Goal: Information Seeking & Learning: Learn about a topic

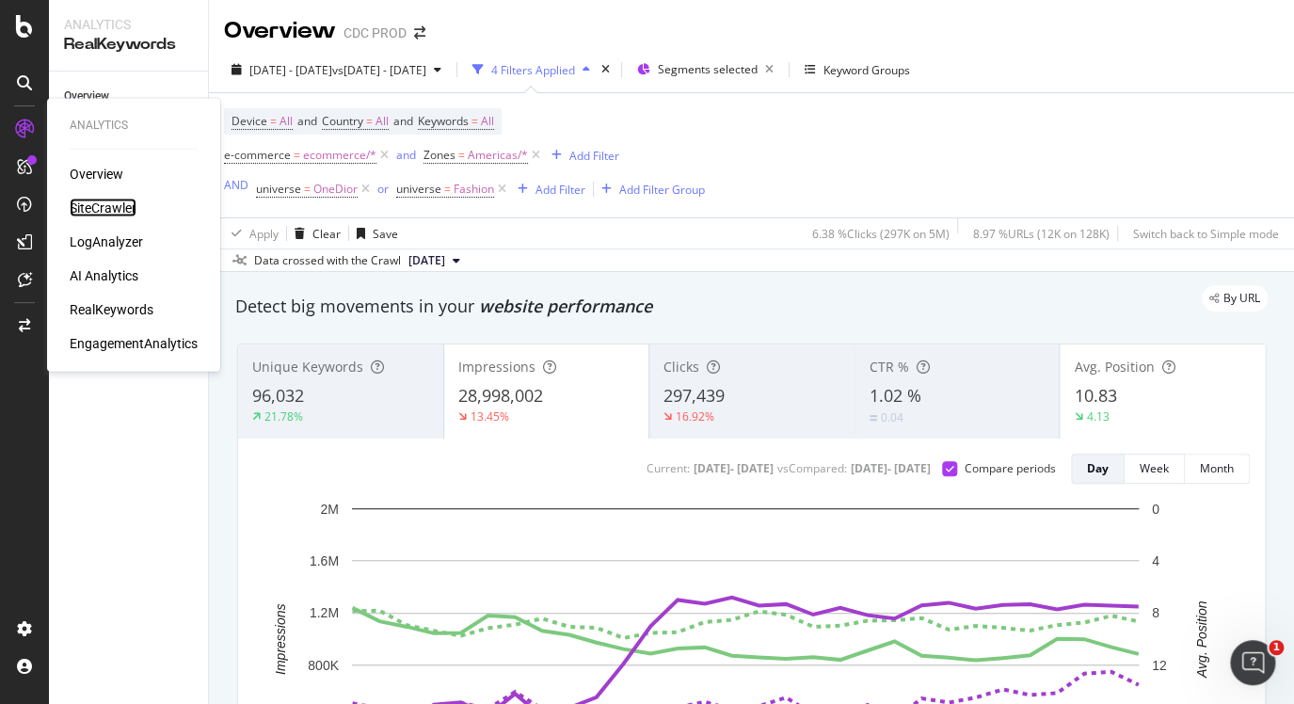
click at [107, 202] on div "SiteCrawler" at bounding box center [103, 208] width 67 height 19
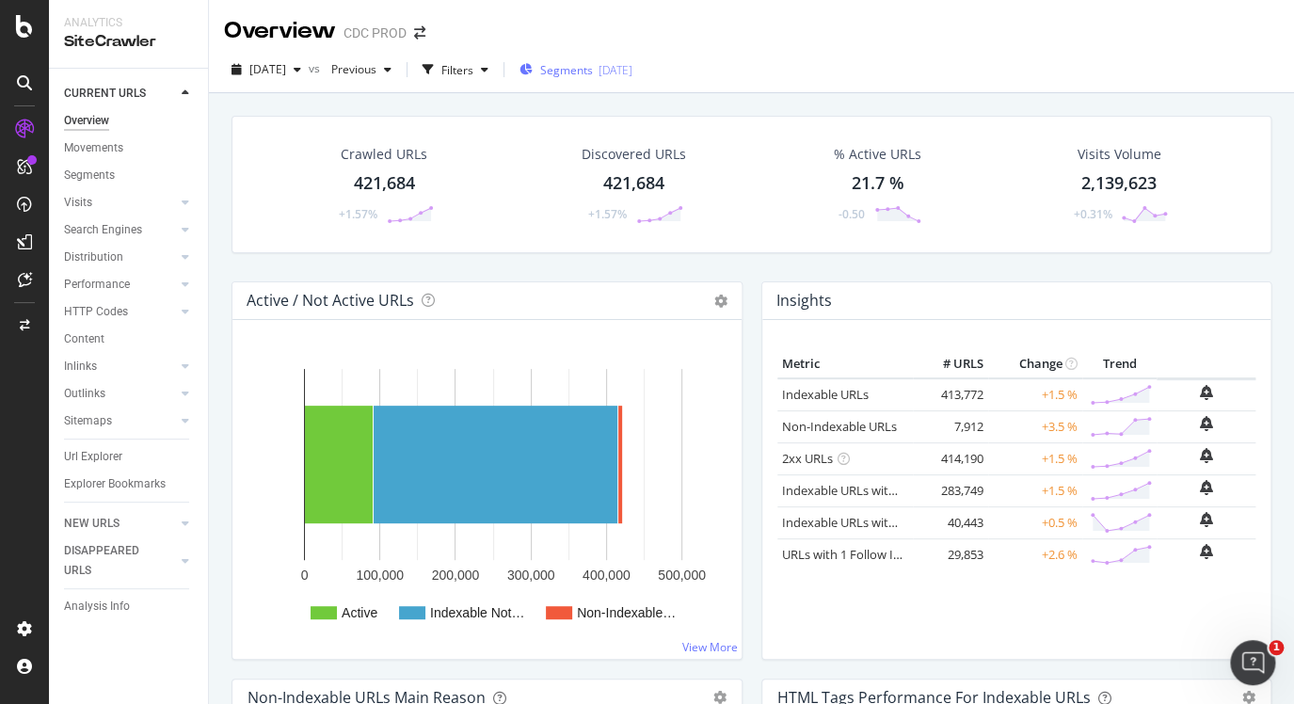
click at [593, 71] on span "Segments" at bounding box center [566, 70] width 53 height 16
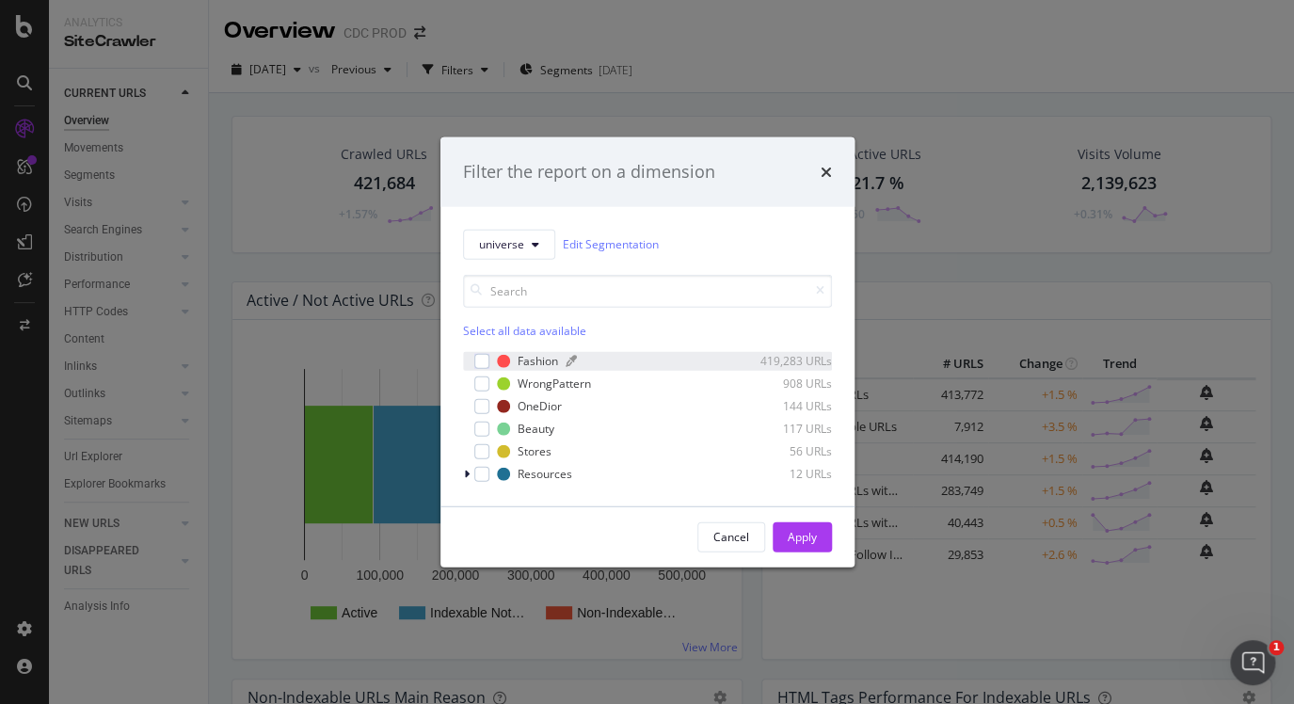
click at [537, 358] on div "Fashion" at bounding box center [538, 361] width 40 height 16
click at [802, 530] on div "Apply" at bounding box center [802, 537] width 29 height 16
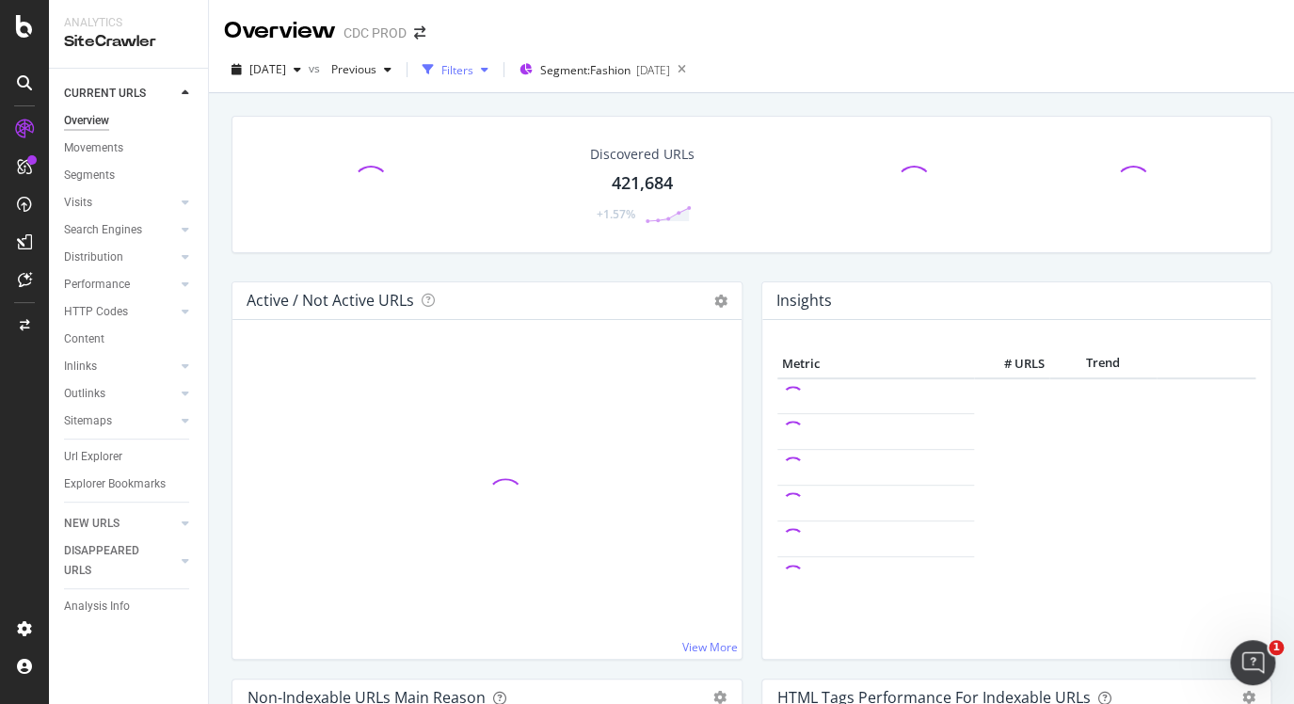
click at [474, 67] on div "Filters" at bounding box center [458, 70] width 32 height 16
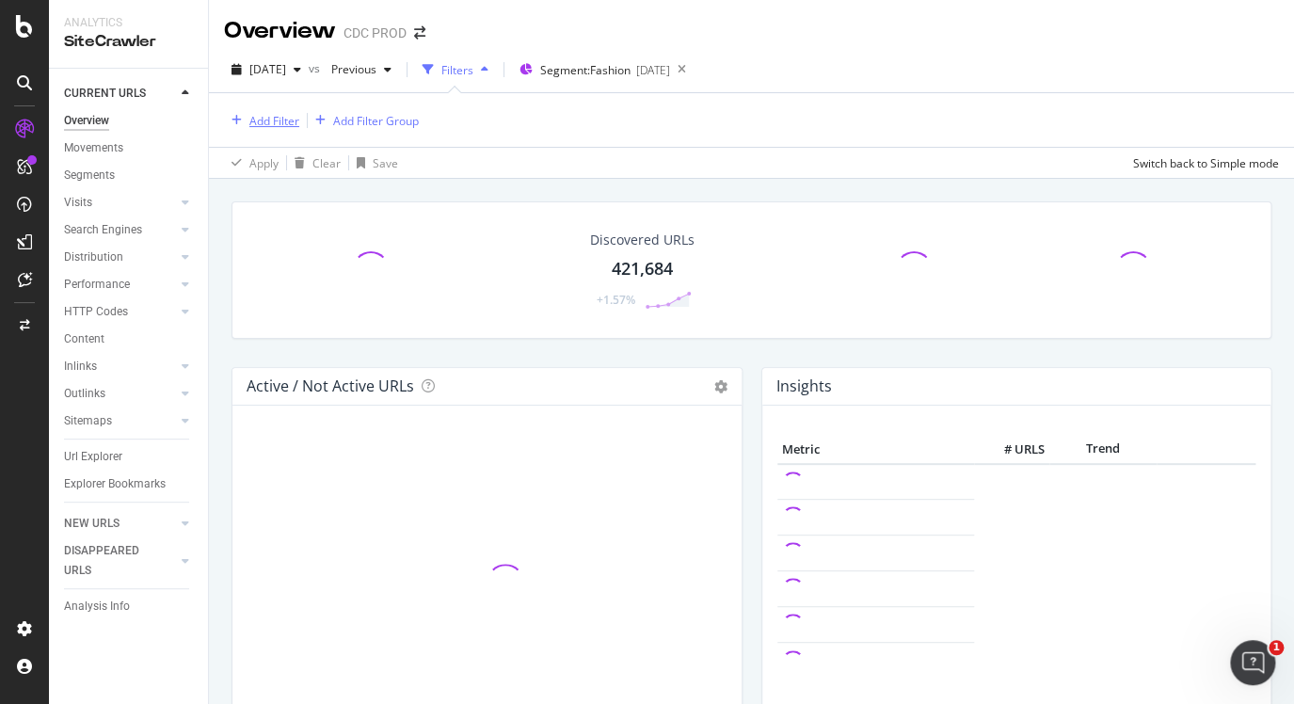
click at [278, 119] on div "Add Filter" at bounding box center [274, 121] width 50 height 16
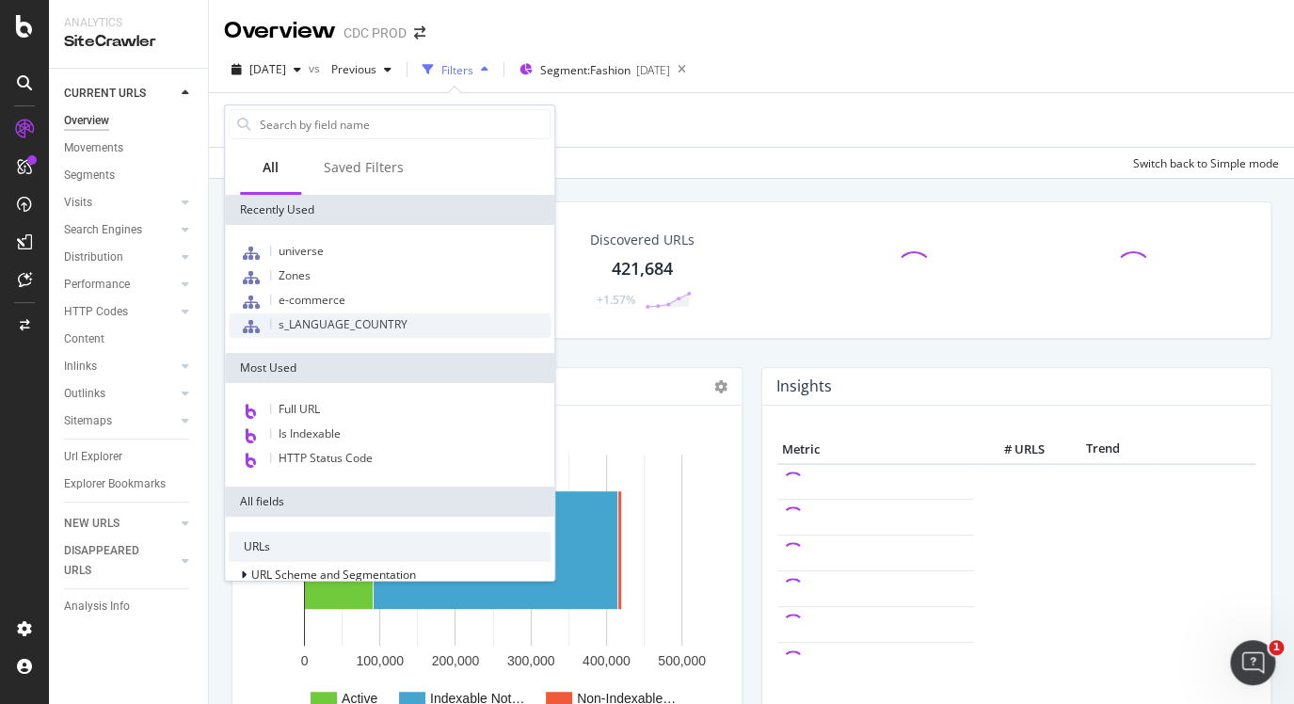
click at [320, 316] on span "s_LANGUAGE_COUNTRY" at bounding box center [343, 324] width 129 height 16
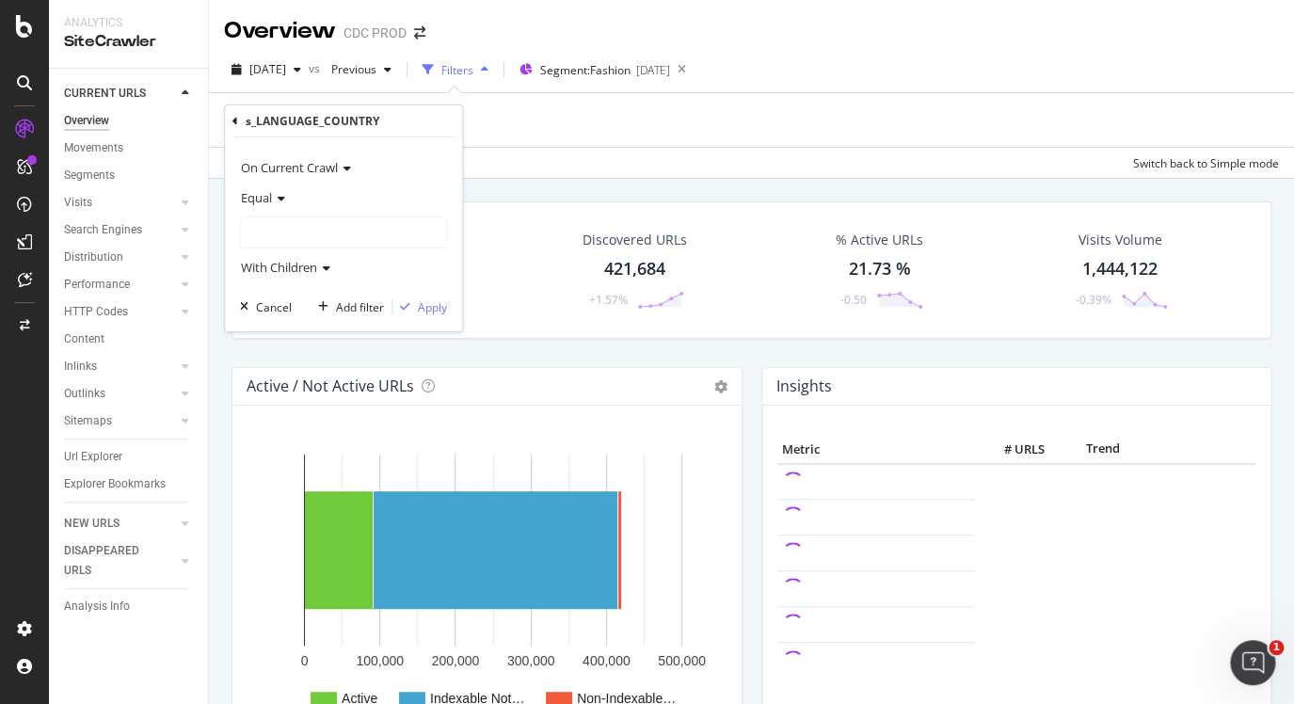
click at [297, 229] on div at bounding box center [343, 232] width 205 height 30
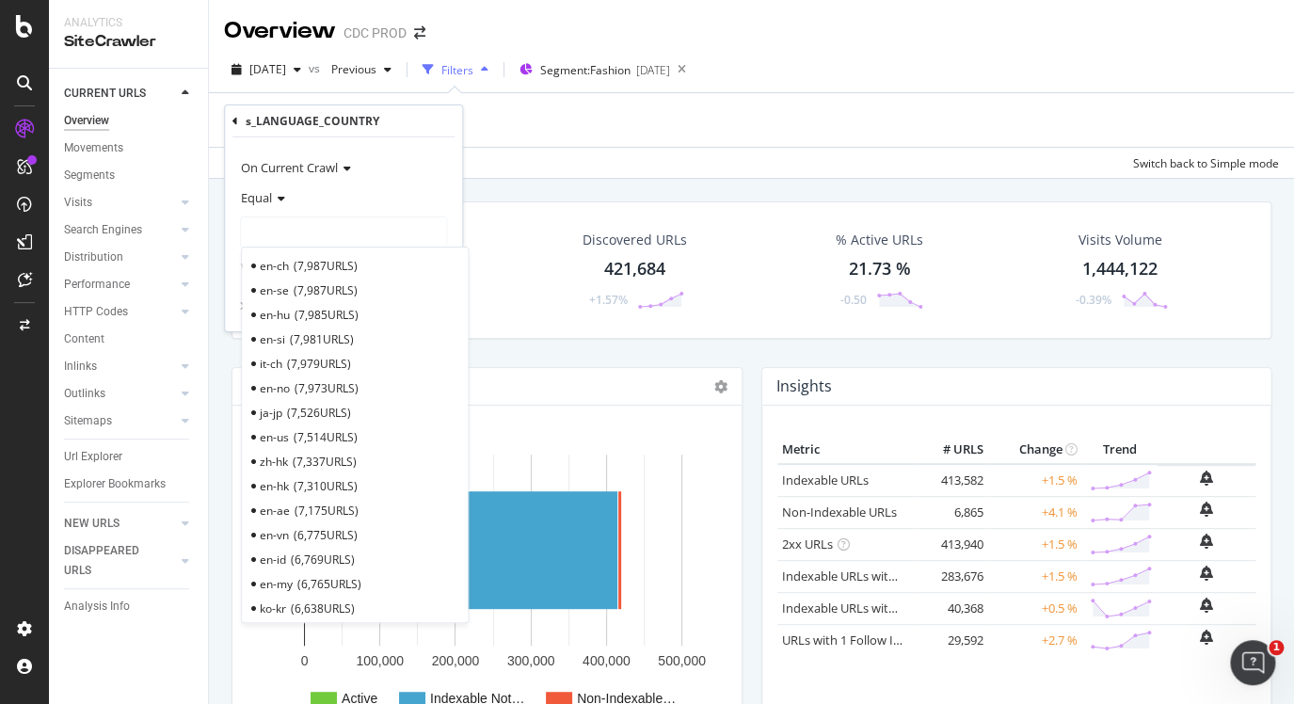
scroll to position [686, 0]
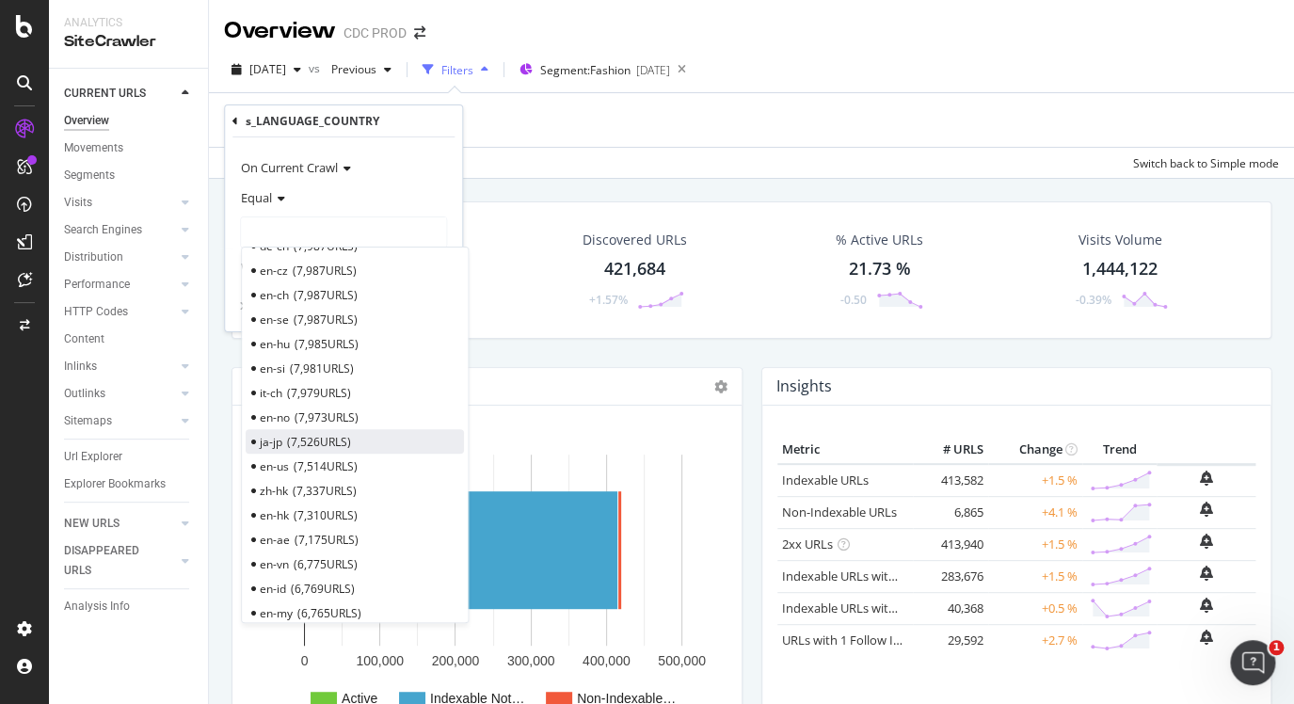
click at [313, 433] on span "7,526 URLS" at bounding box center [319, 441] width 64 height 16
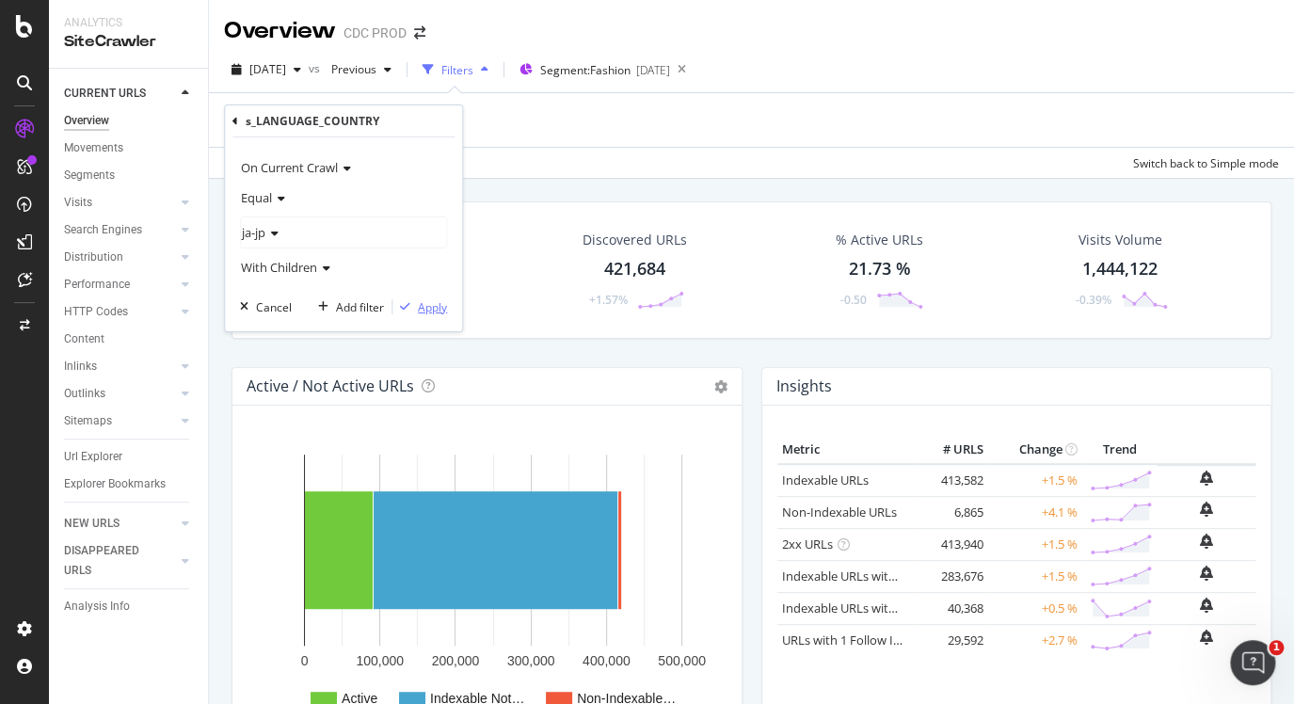
click at [435, 306] on div "Apply" at bounding box center [432, 306] width 29 height 16
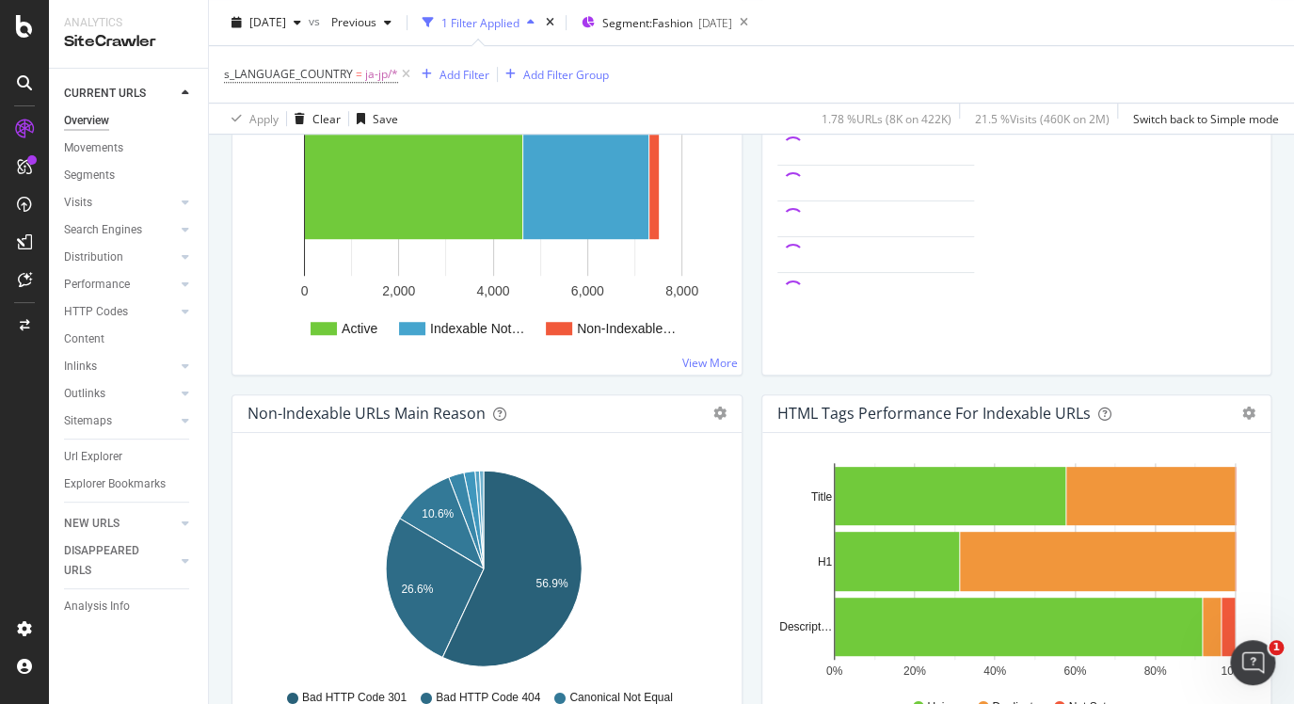
scroll to position [151, 0]
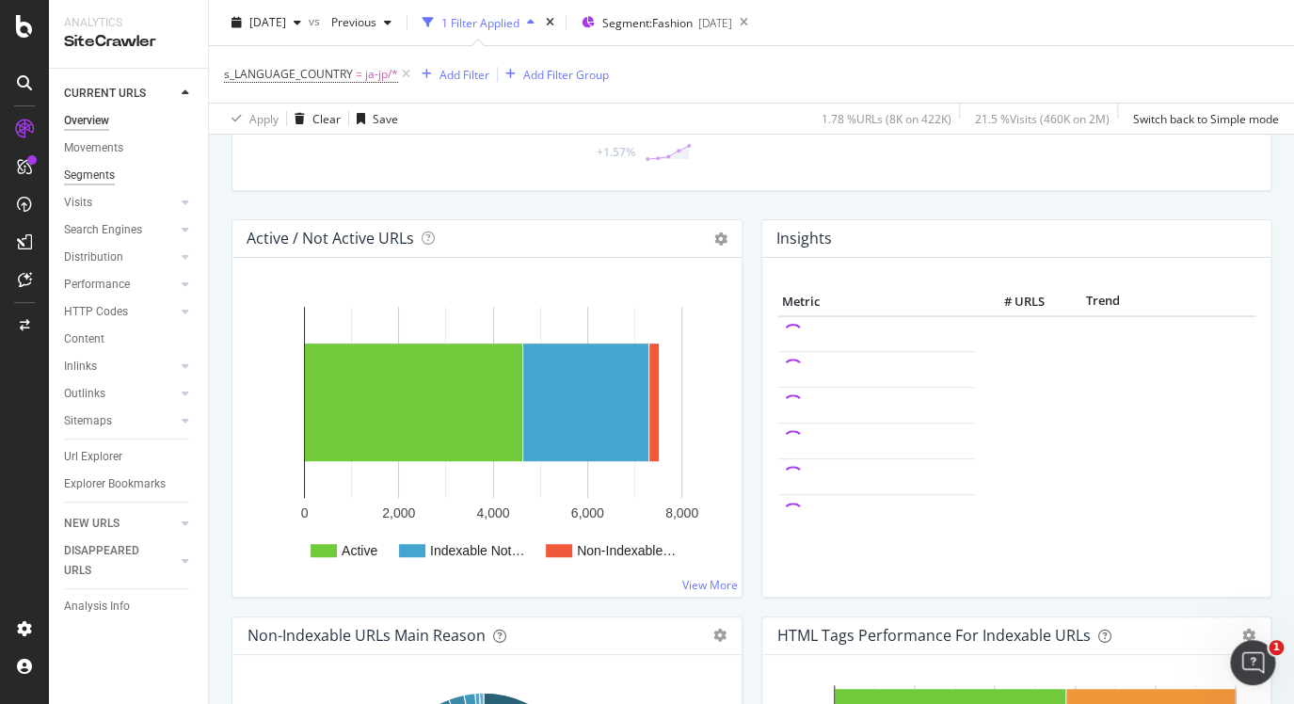
click at [96, 181] on div "Segments" at bounding box center [89, 176] width 51 height 20
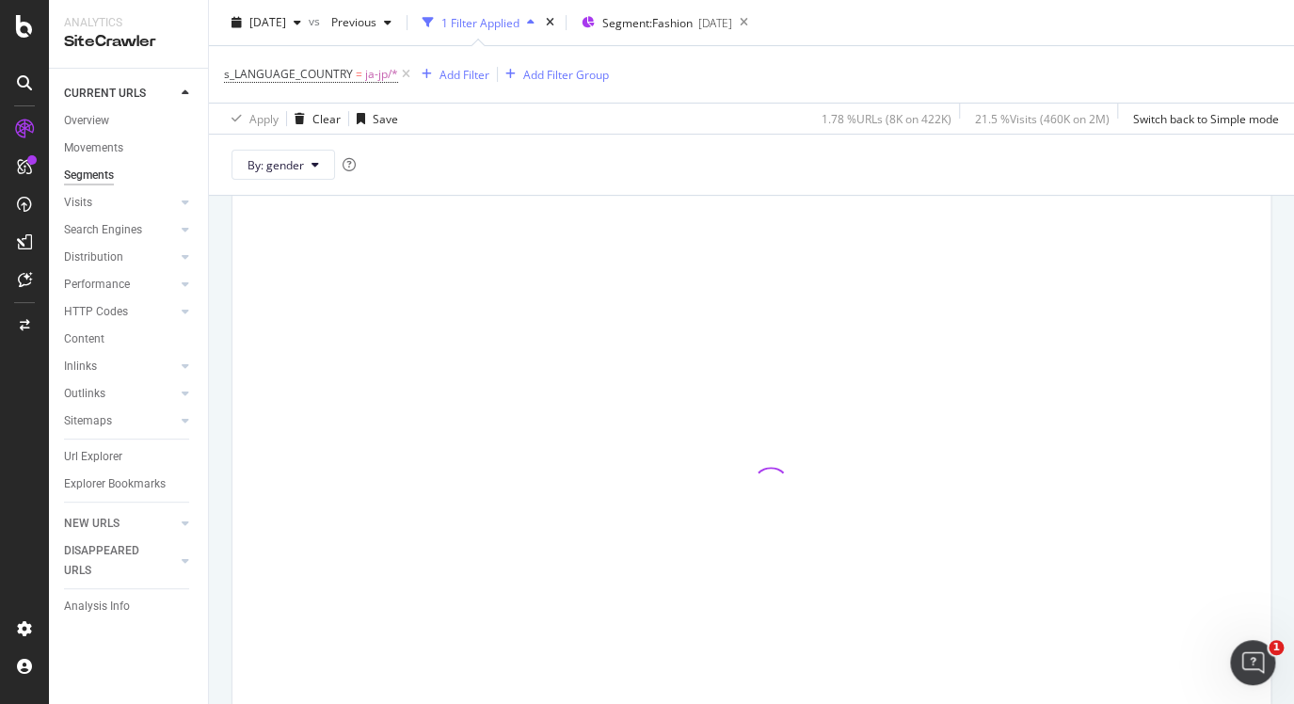
scroll to position [211, 0]
click at [307, 173] on button "By: gender" at bounding box center [284, 165] width 104 height 30
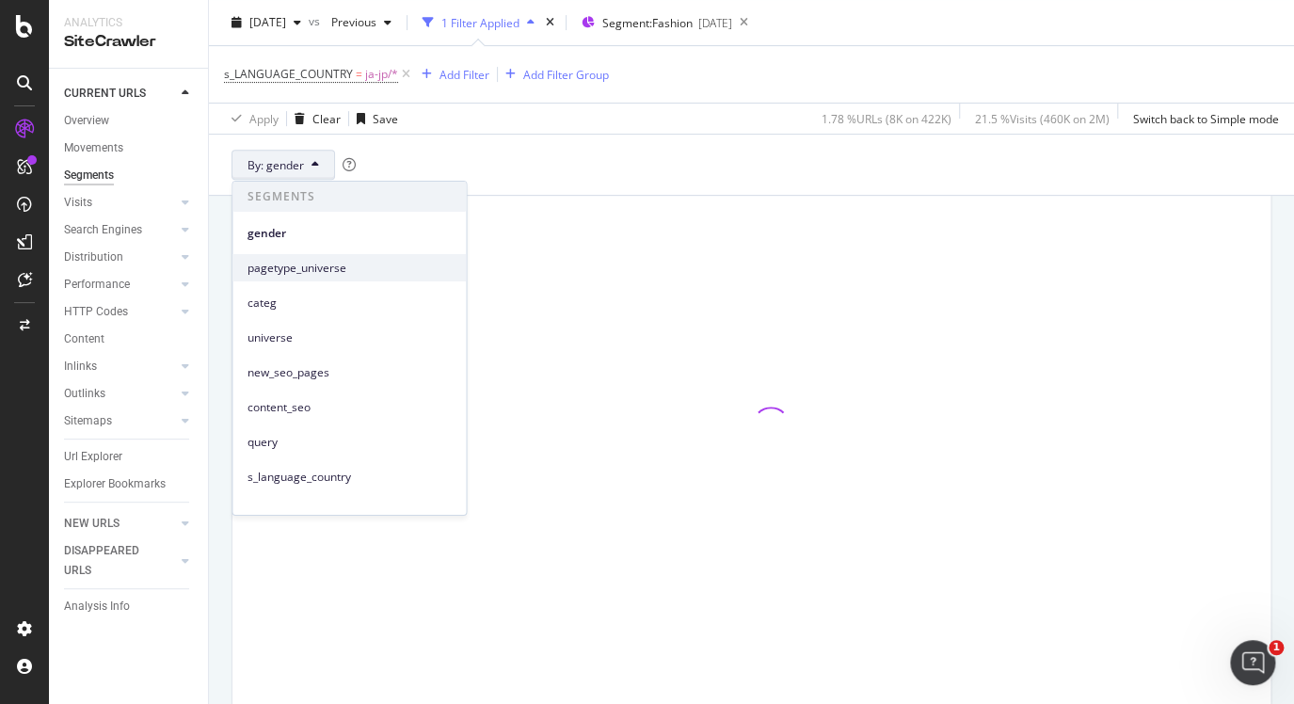
click at [295, 264] on span "pagetype_universe" at bounding box center [349, 267] width 203 height 17
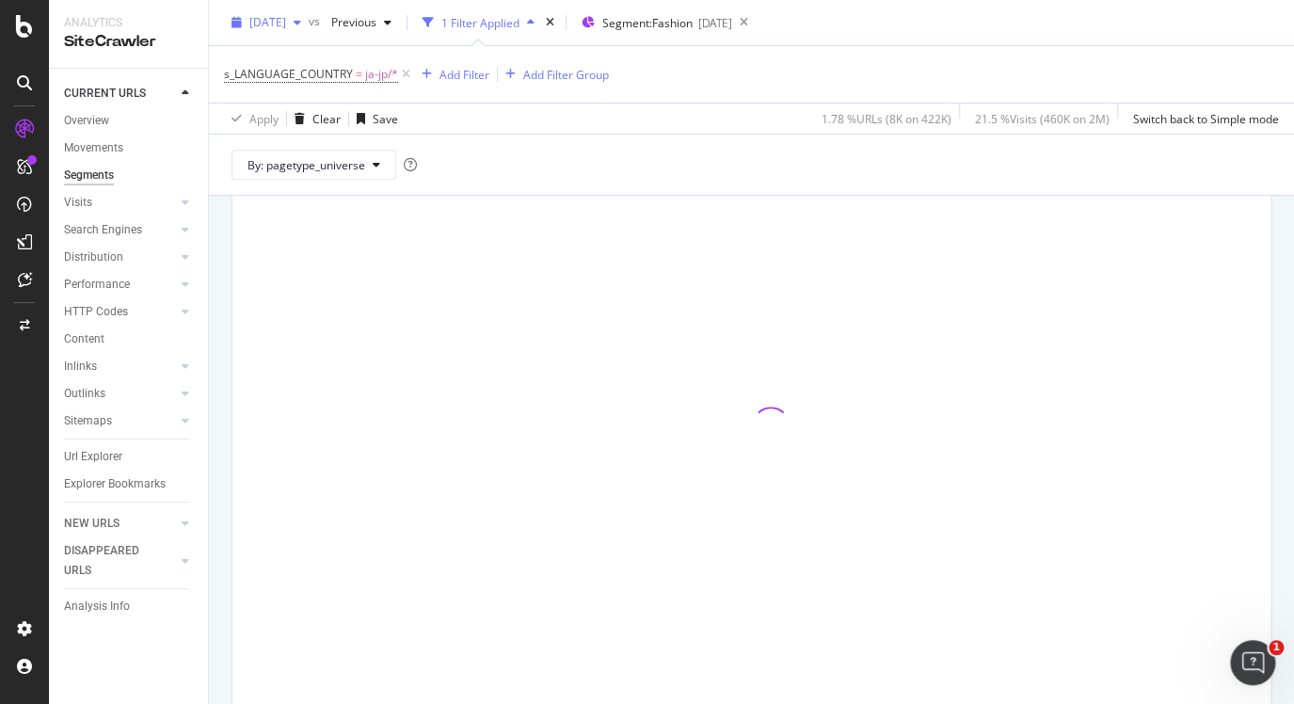
click at [286, 29] on span "[DATE]" at bounding box center [267, 22] width 37 height 16
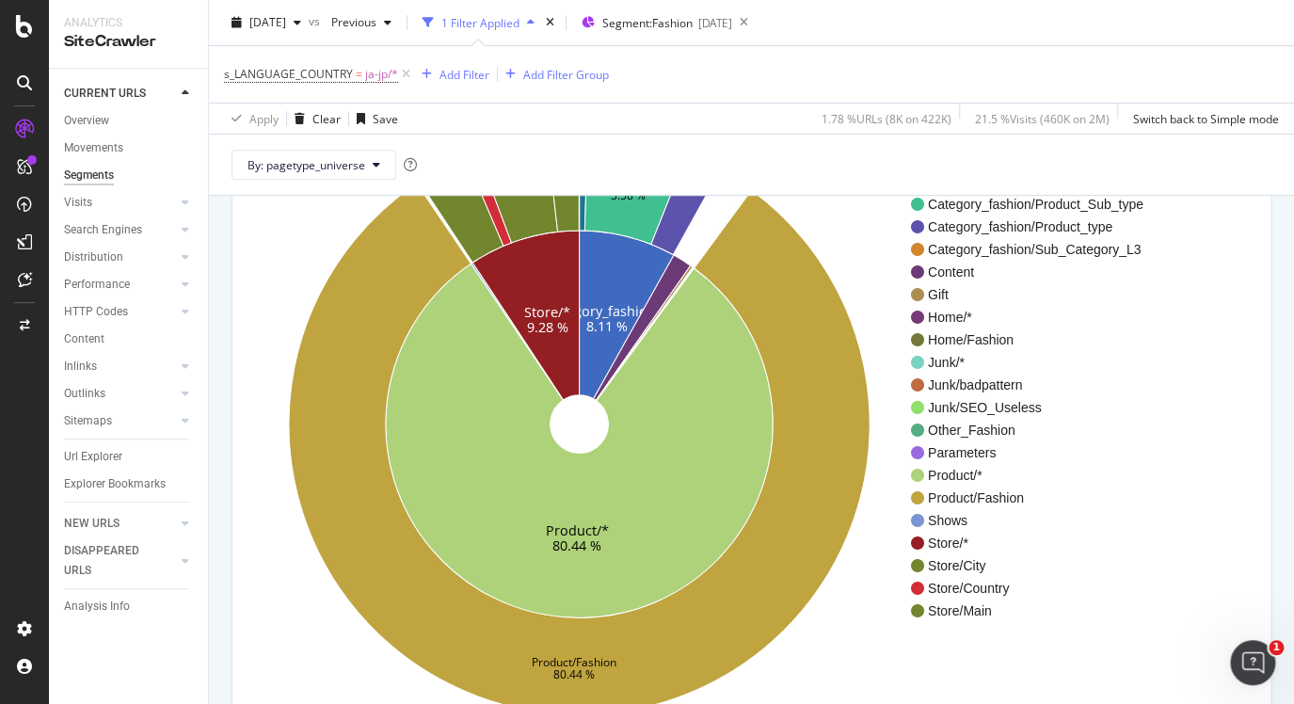
click at [704, 71] on div "s_LANGUAGE_COUNTRY = ja-jp/* Add Filter Add Filter Group" at bounding box center [751, 74] width 1055 height 56
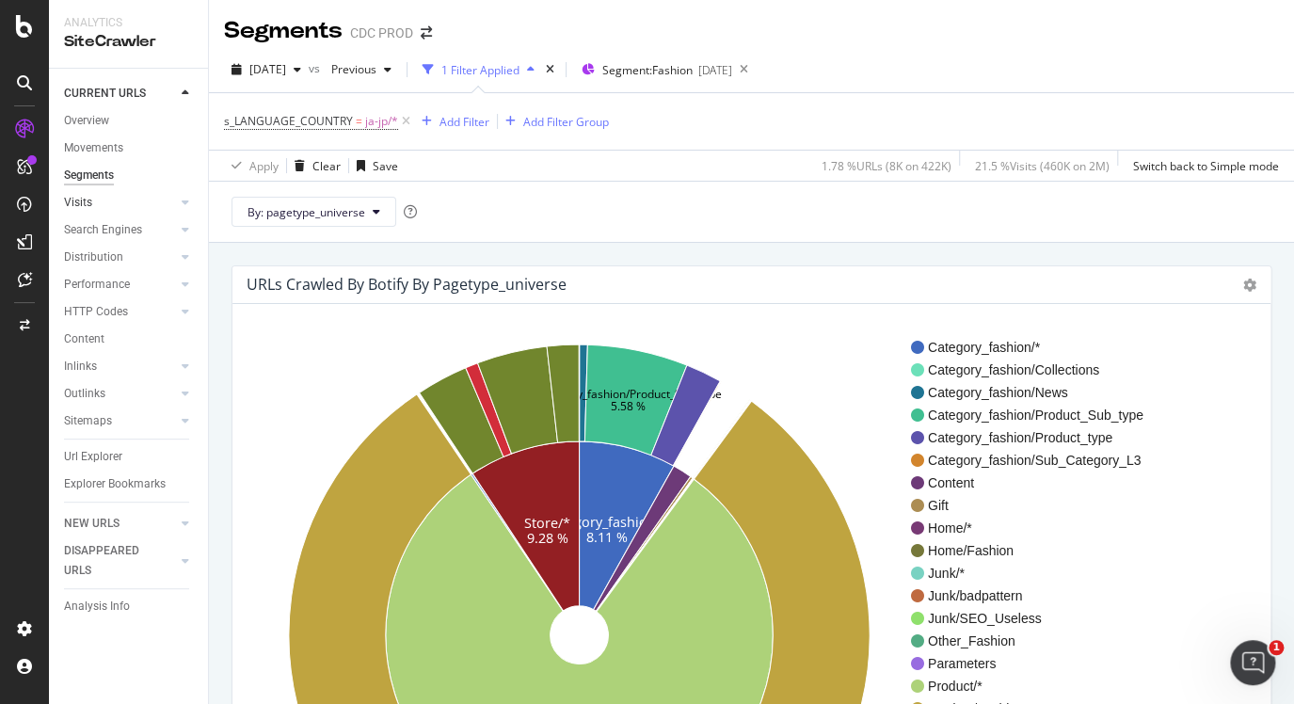
click at [93, 201] on link "Visits" at bounding box center [120, 203] width 112 height 20
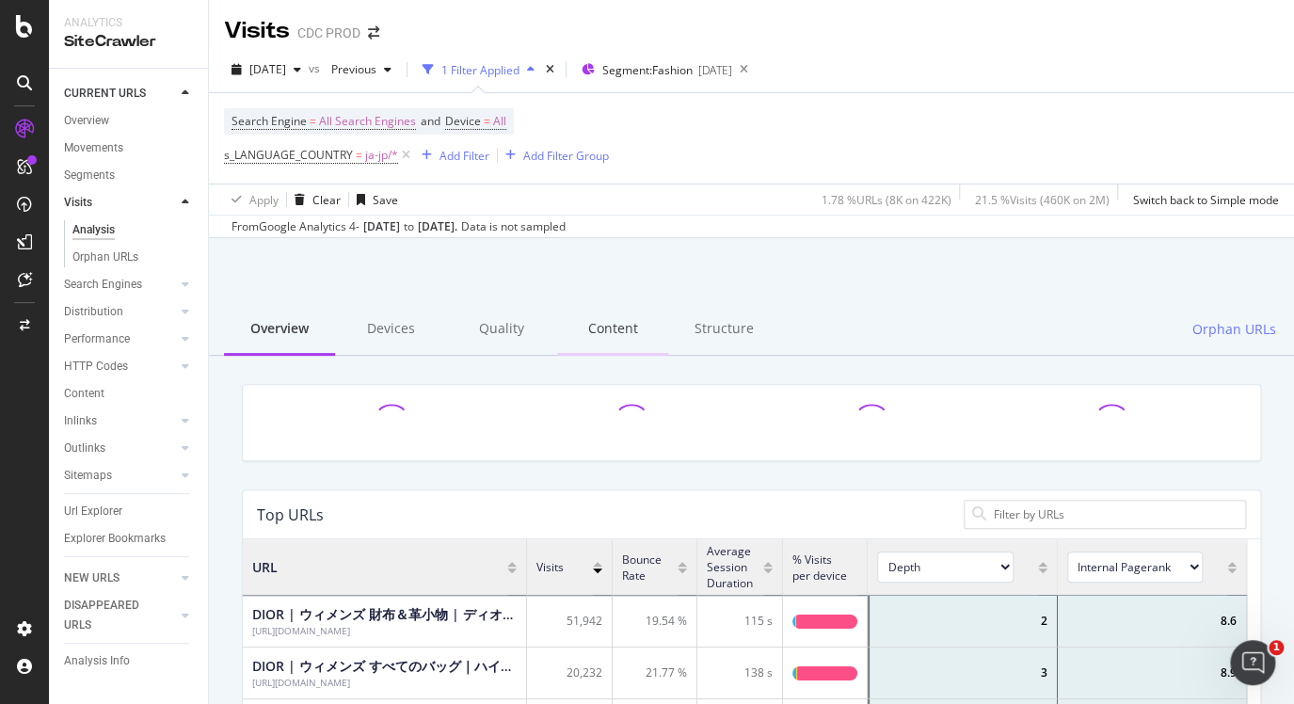
click at [616, 333] on div "Content" at bounding box center [612, 330] width 111 height 52
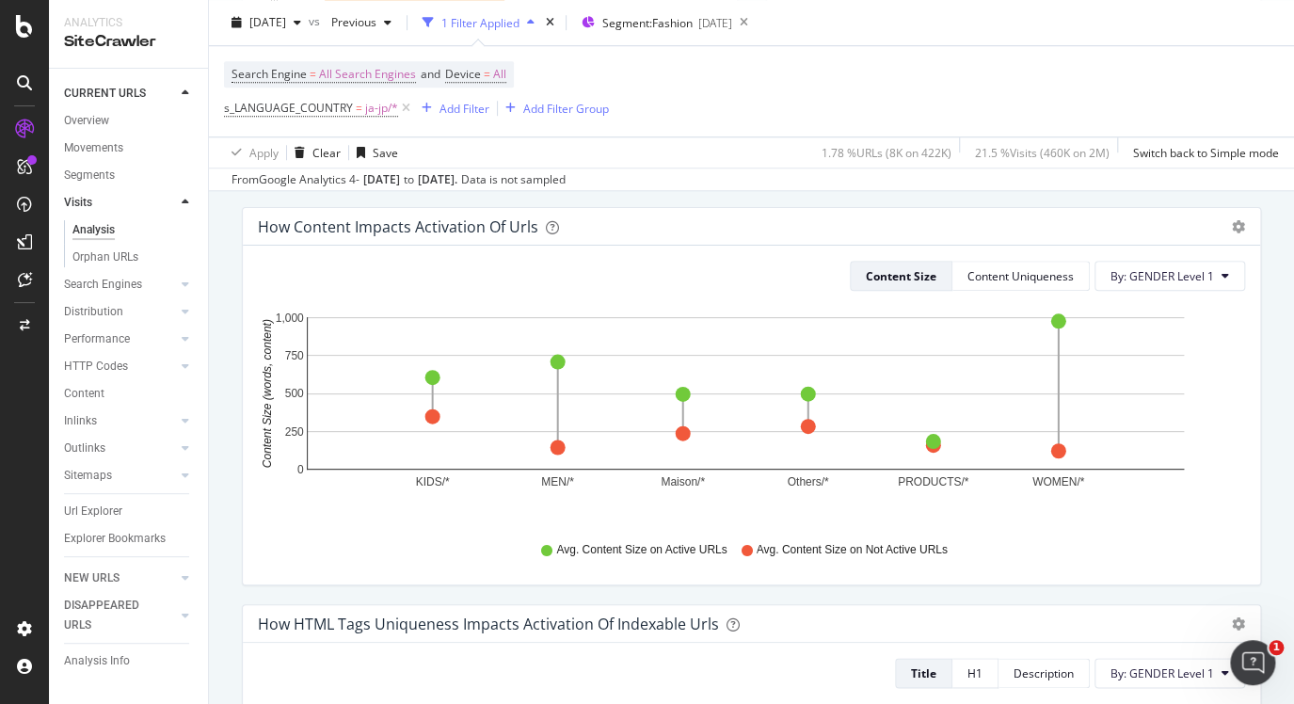
scroll to position [562, 0]
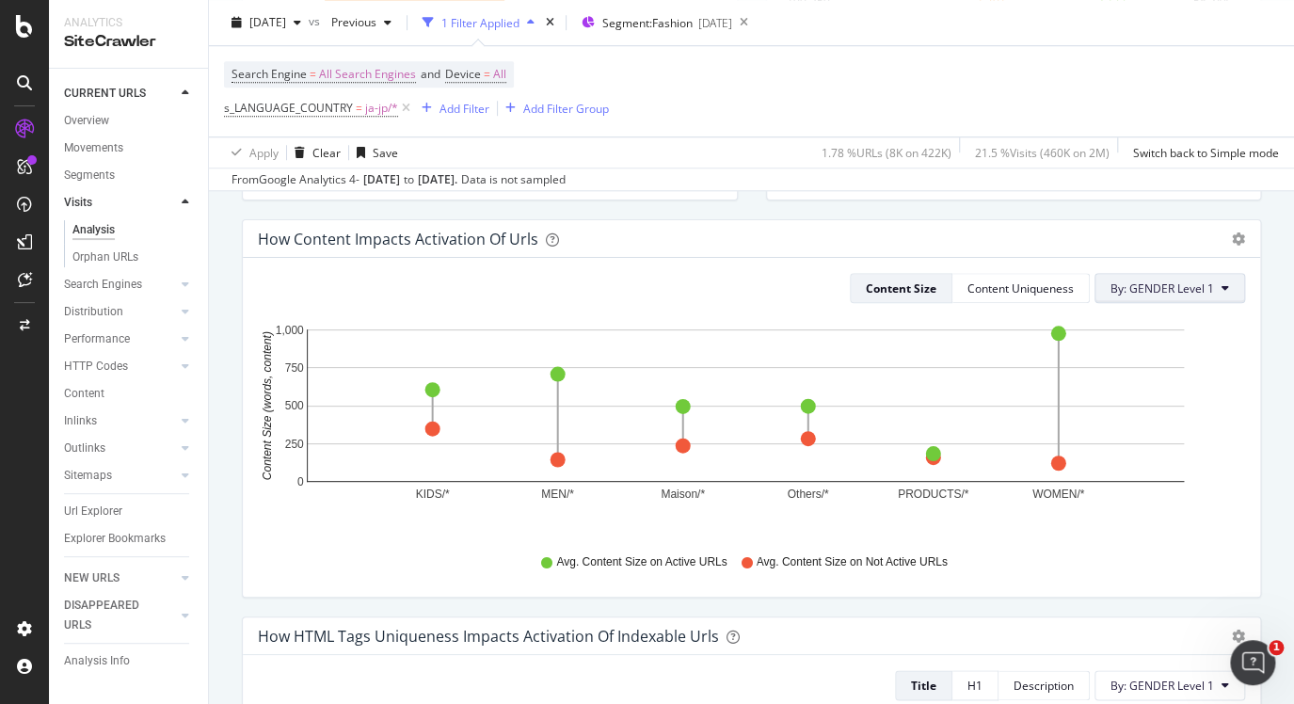
click at [1116, 289] on span "By: GENDER Level 1" at bounding box center [1163, 289] width 104 height 16
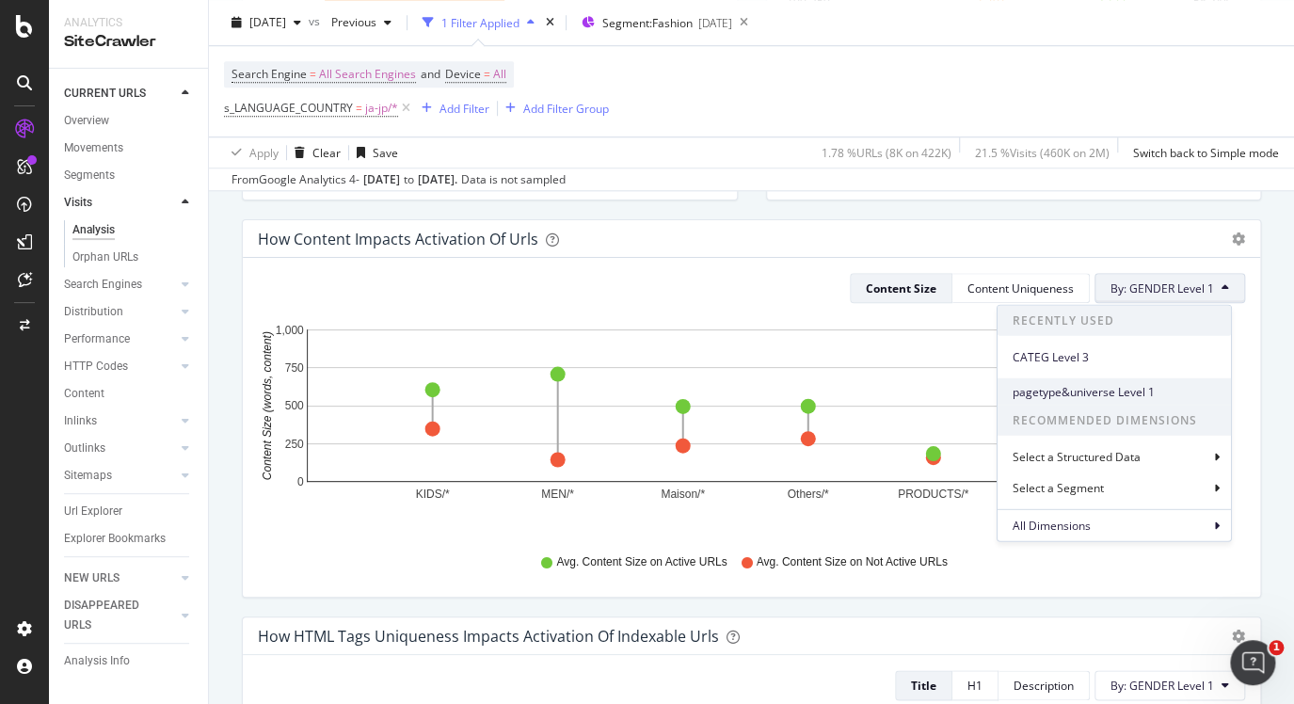
click at [1131, 388] on span "pagetype&universe Level 1" at bounding box center [1114, 391] width 203 height 17
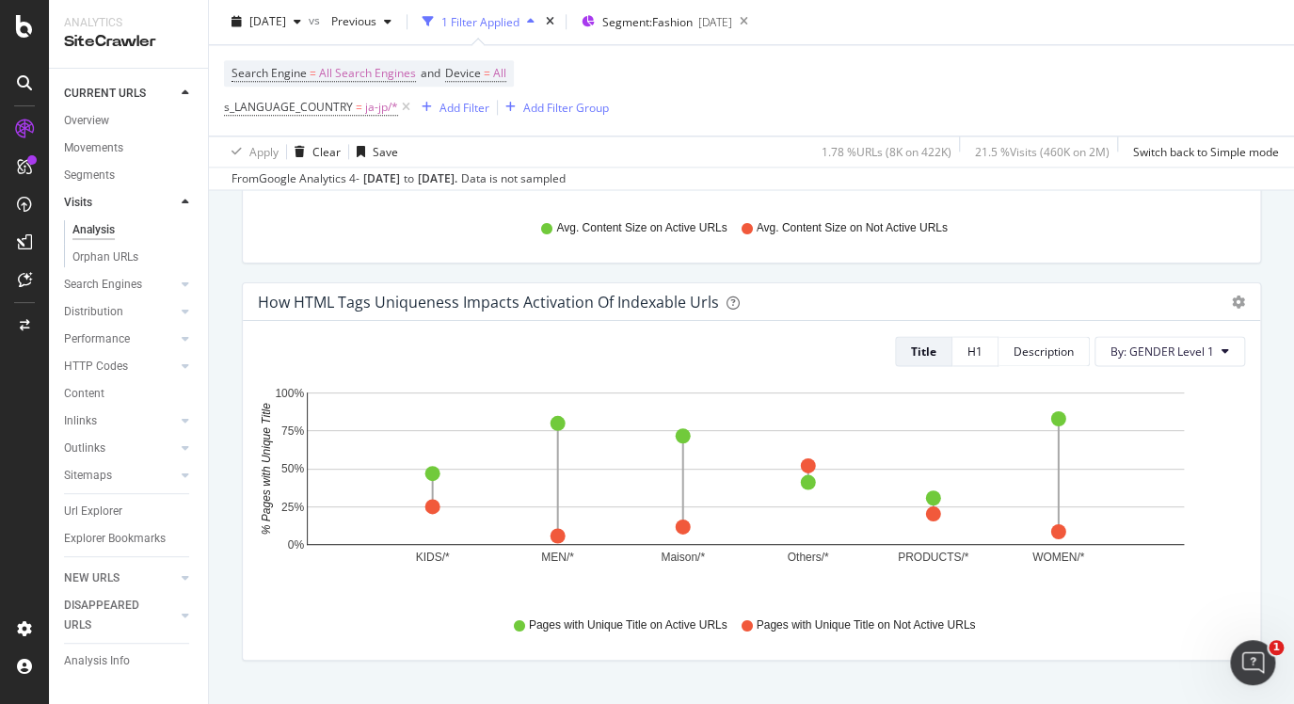
scroll to position [939, 0]
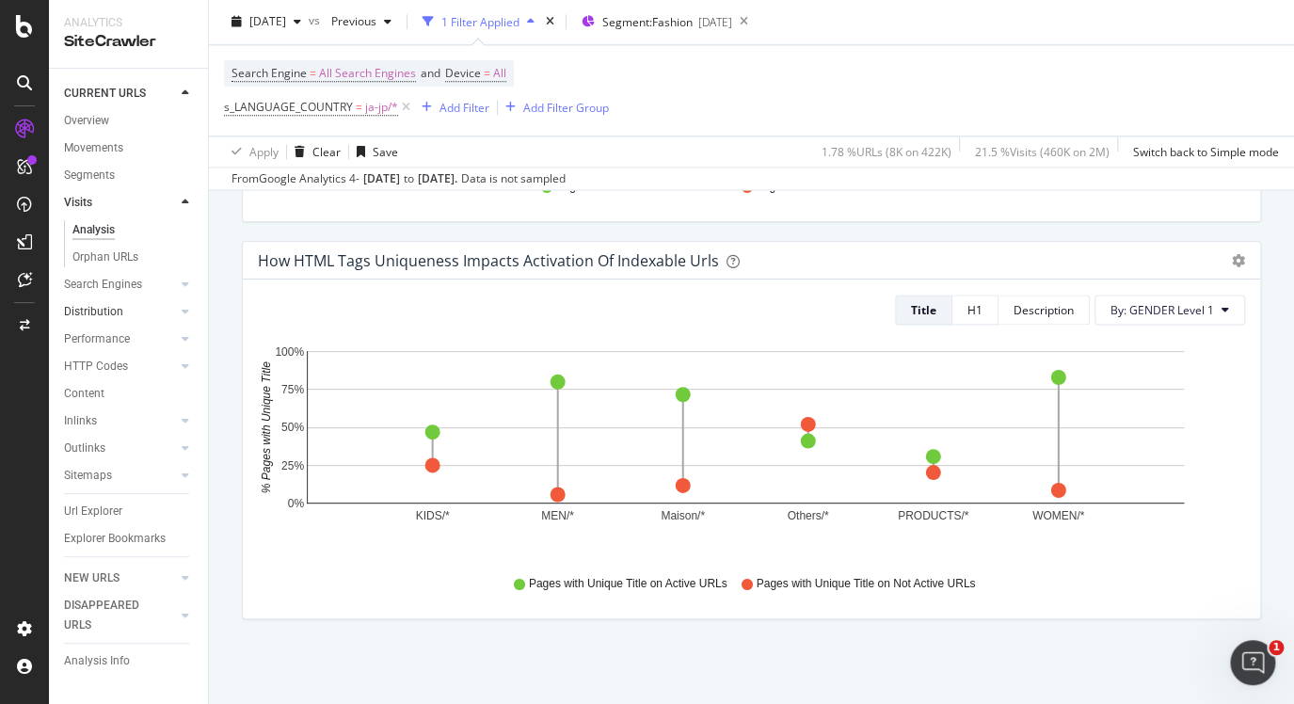
click at [124, 309] on link "Distribution" at bounding box center [120, 312] width 112 height 20
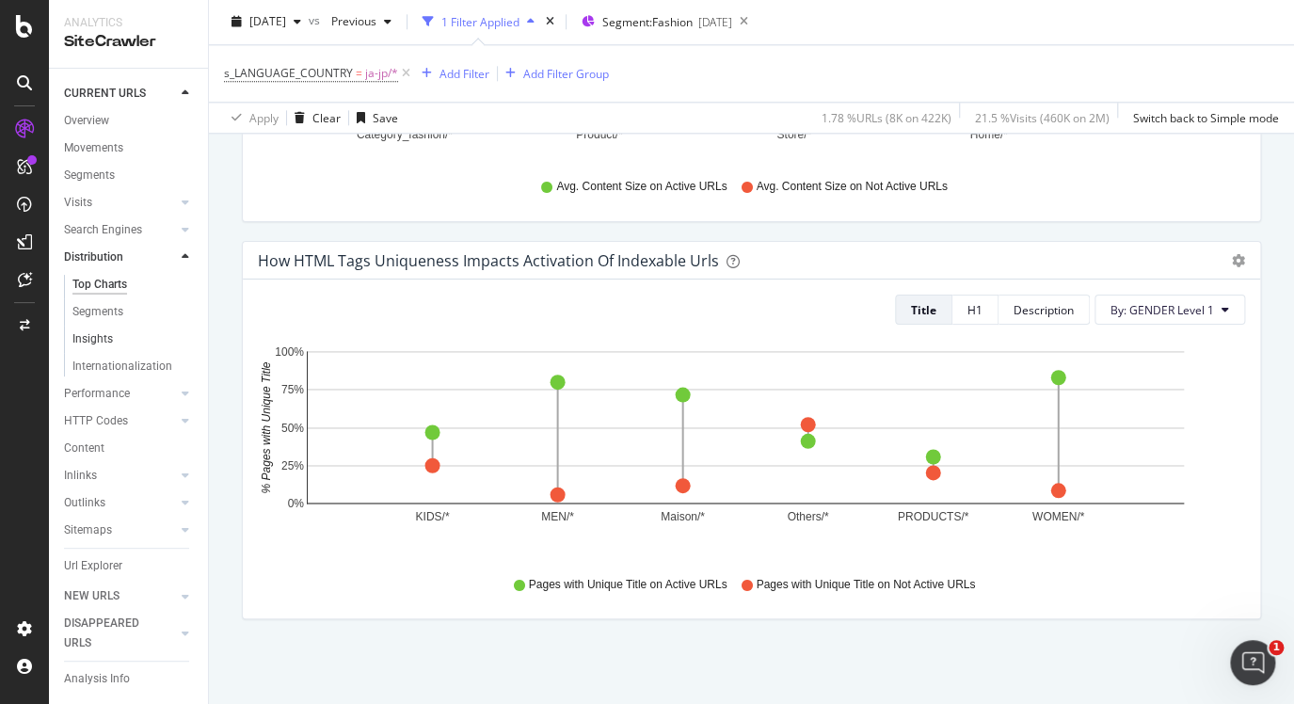
scroll to position [881, 0]
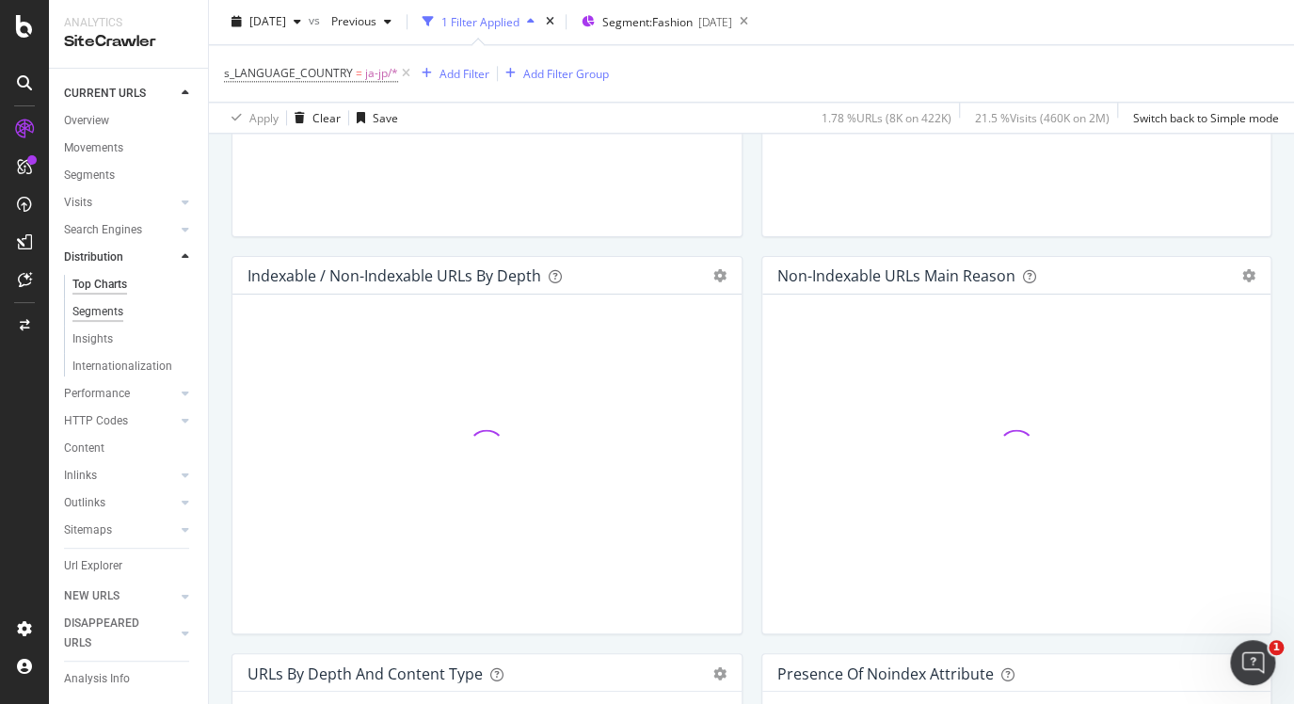
click at [112, 312] on div "Segments" at bounding box center [97, 312] width 51 height 20
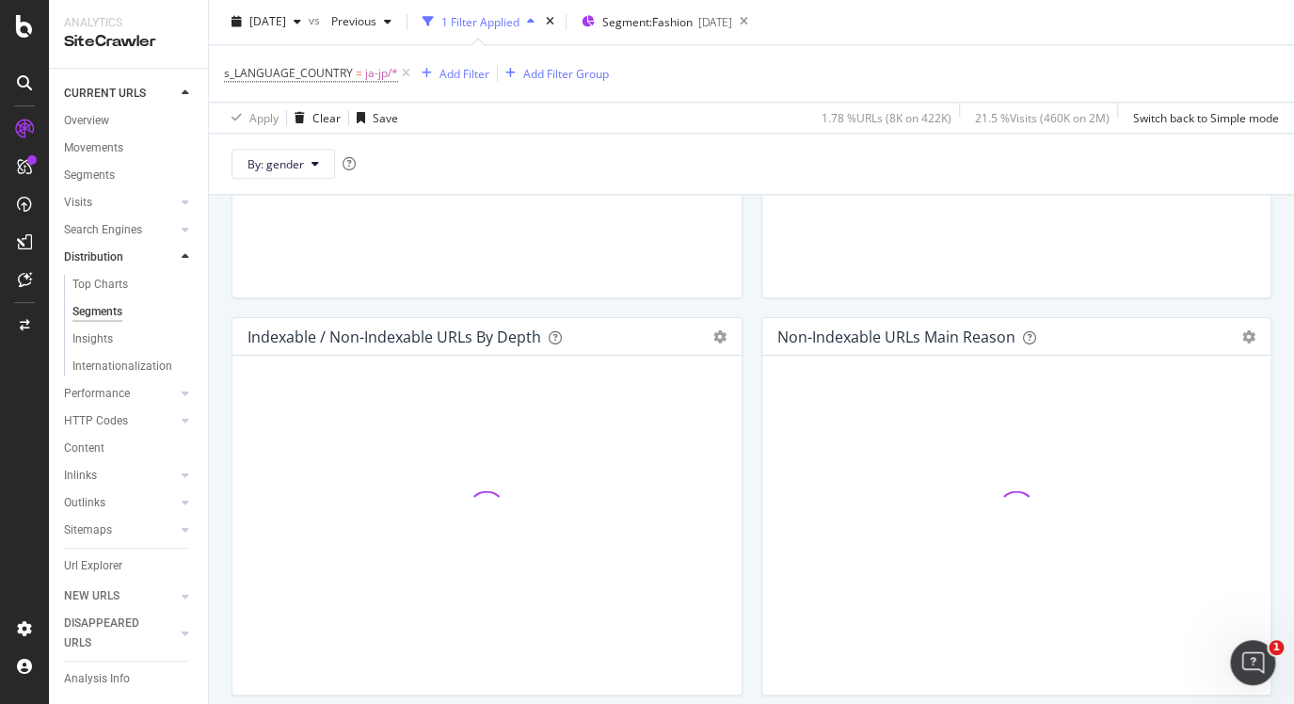
scroll to position [942, 0]
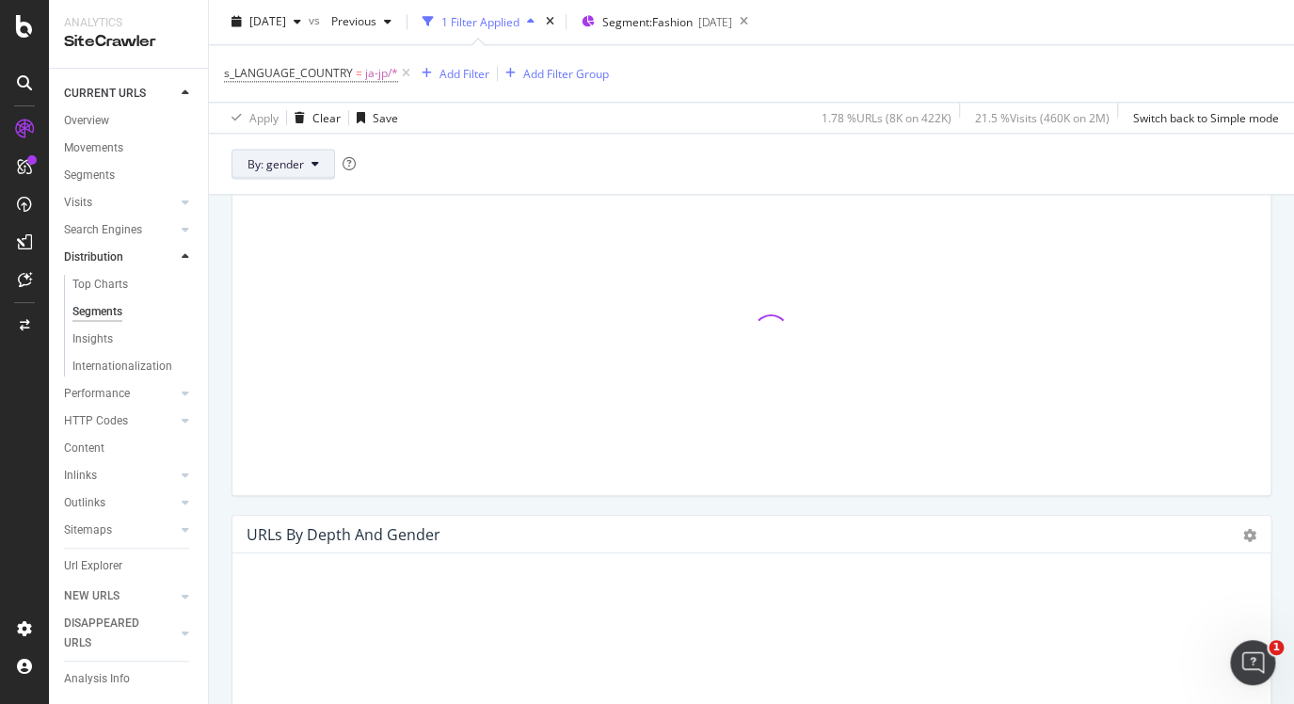
click at [310, 167] on button "By: gender" at bounding box center [284, 165] width 104 height 30
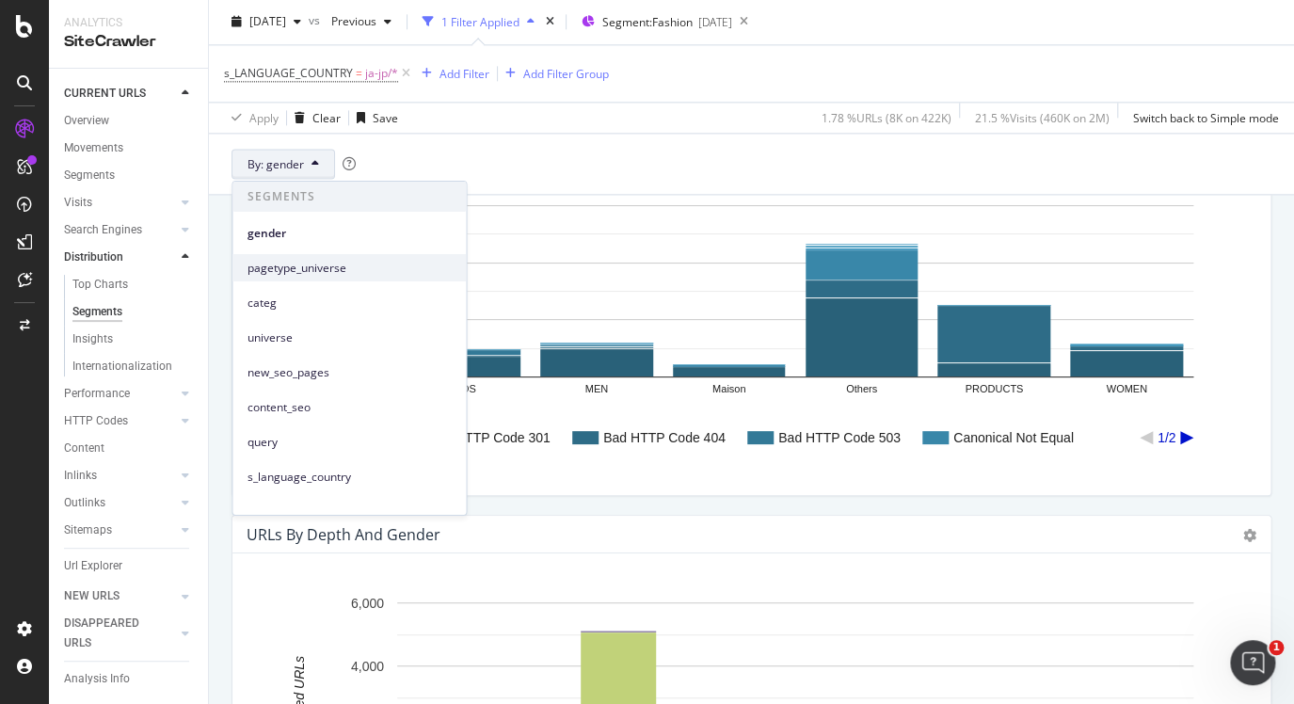
click at [303, 264] on span "pagetype_universe" at bounding box center [349, 267] width 203 height 17
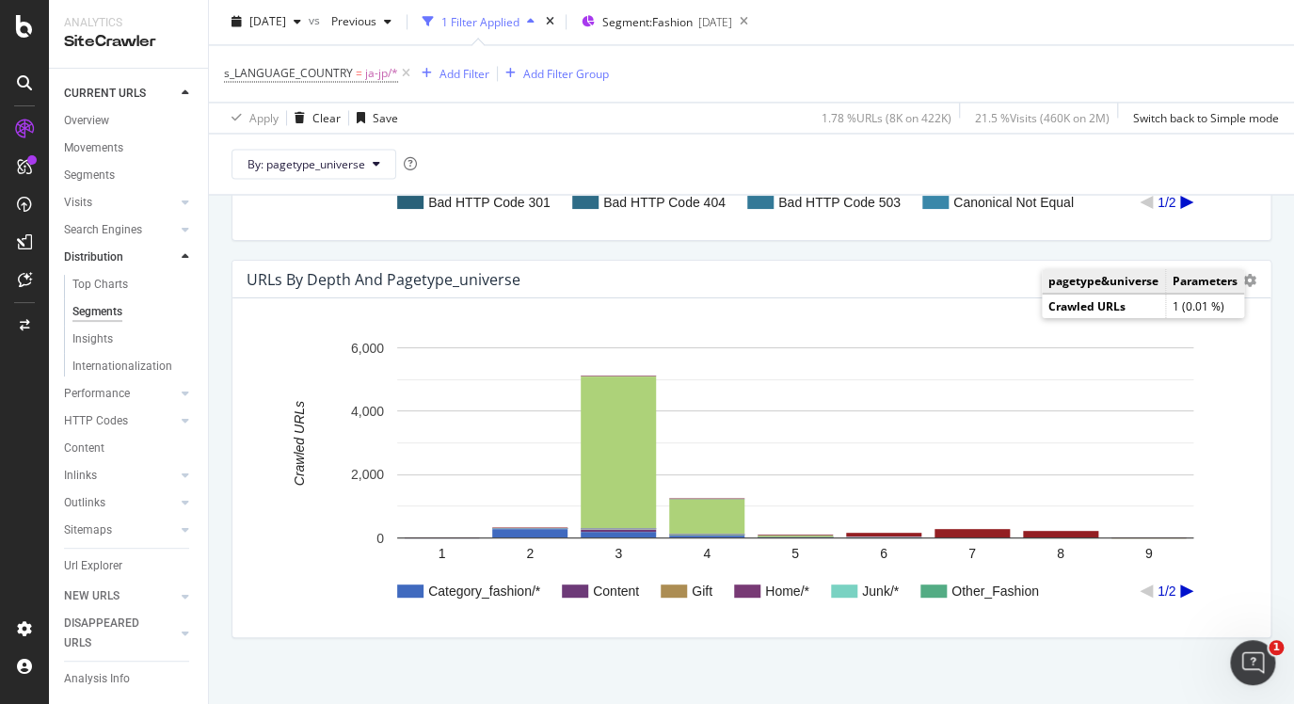
scroll to position [1215, 0]
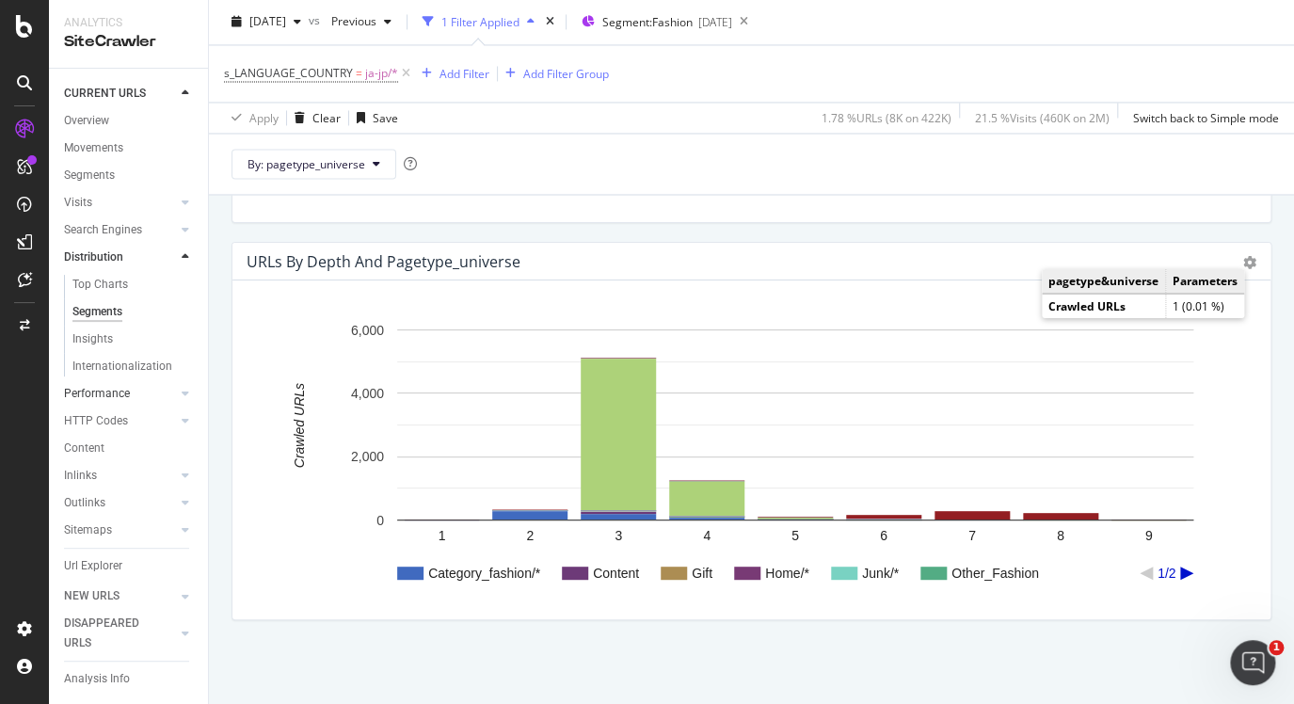
click at [131, 394] on link "Performance" at bounding box center [120, 394] width 112 height 20
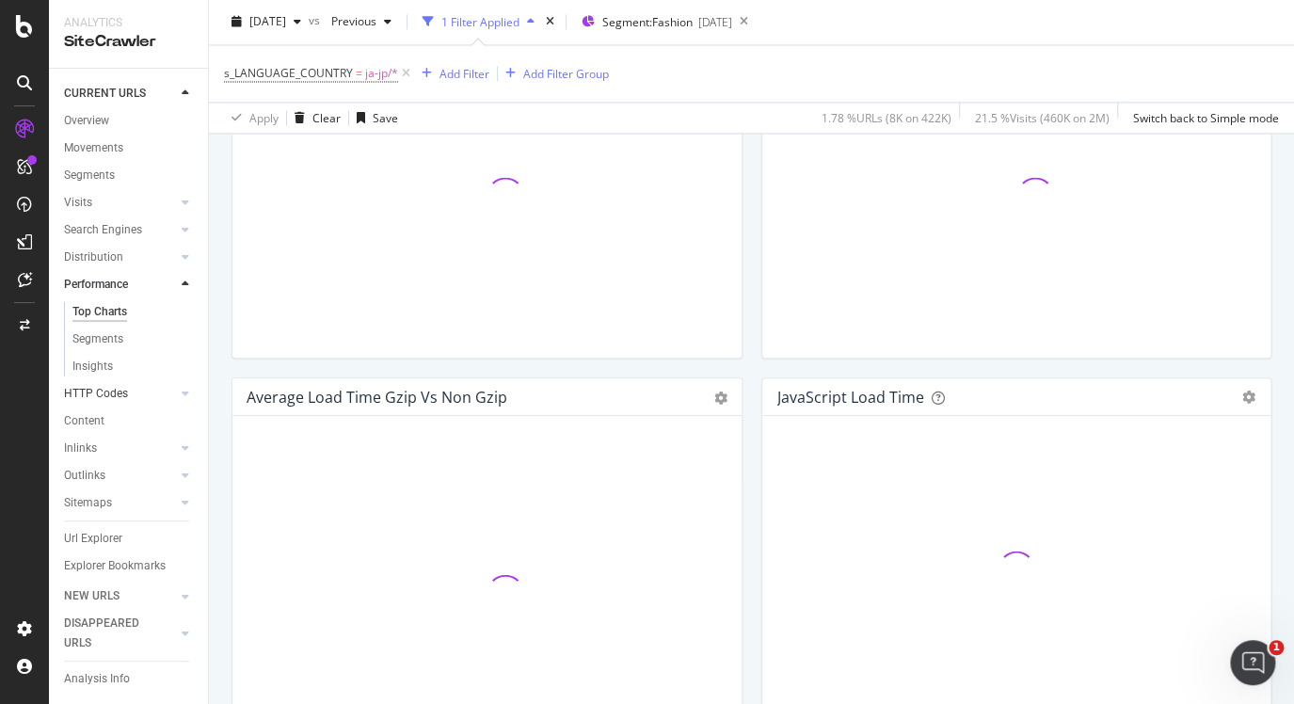
scroll to position [1155, 0]
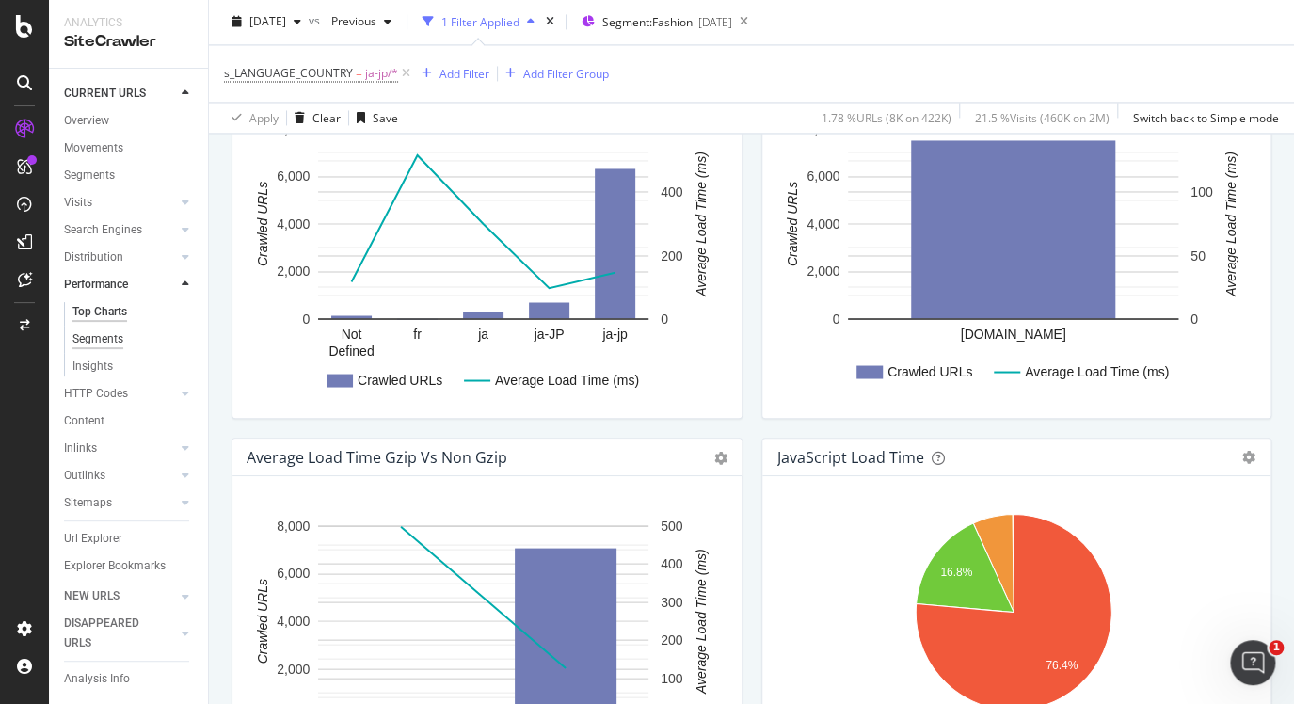
click at [121, 343] on div "Segments" at bounding box center [97, 340] width 51 height 20
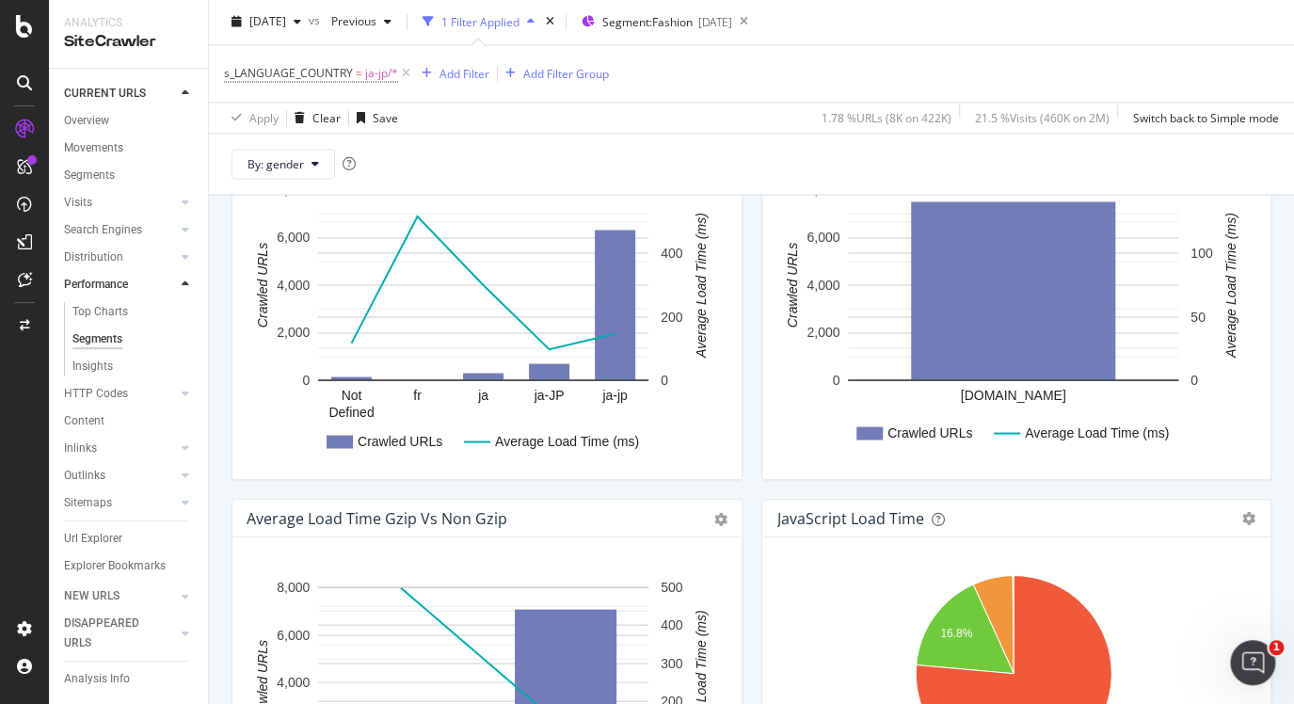
scroll to position [1216, 0]
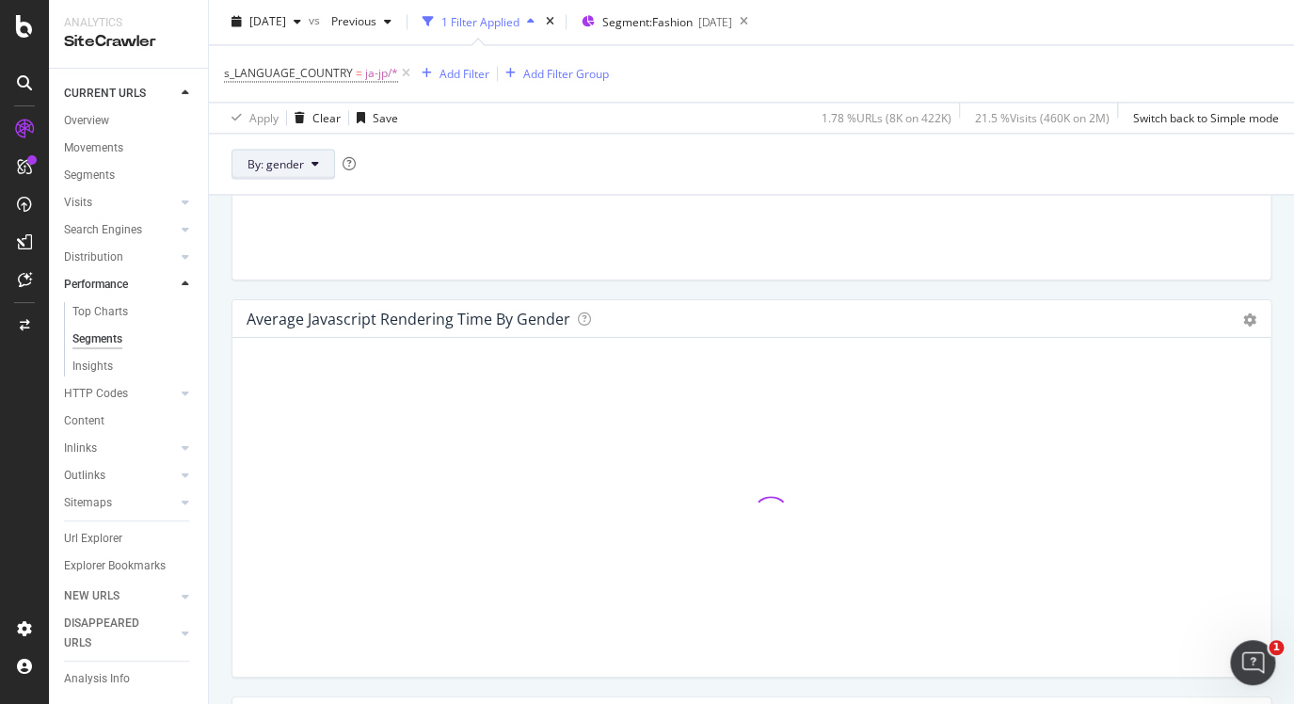
click at [307, 169] on button "By: gender" at bounding box center [284, 165] width 104 height 30
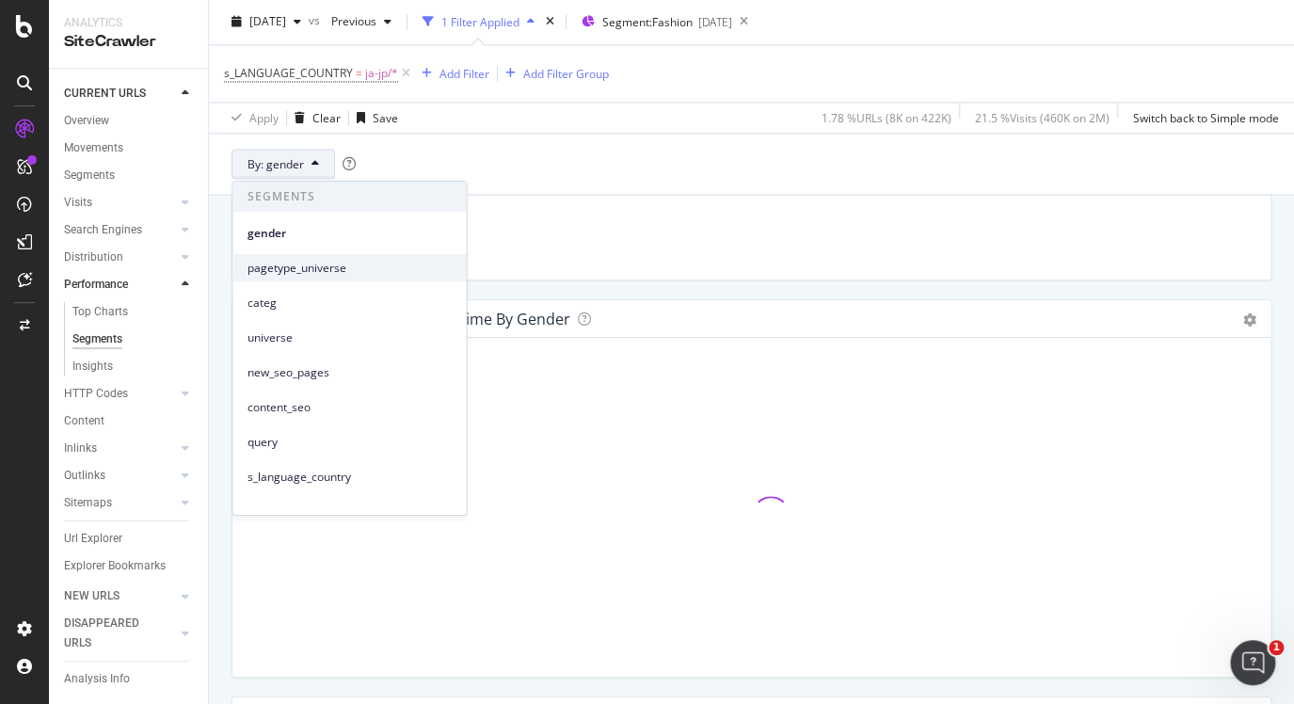
click at [321, 273] on span "pagetype_universe" at bounding box center [349, 267] width 203 height 17
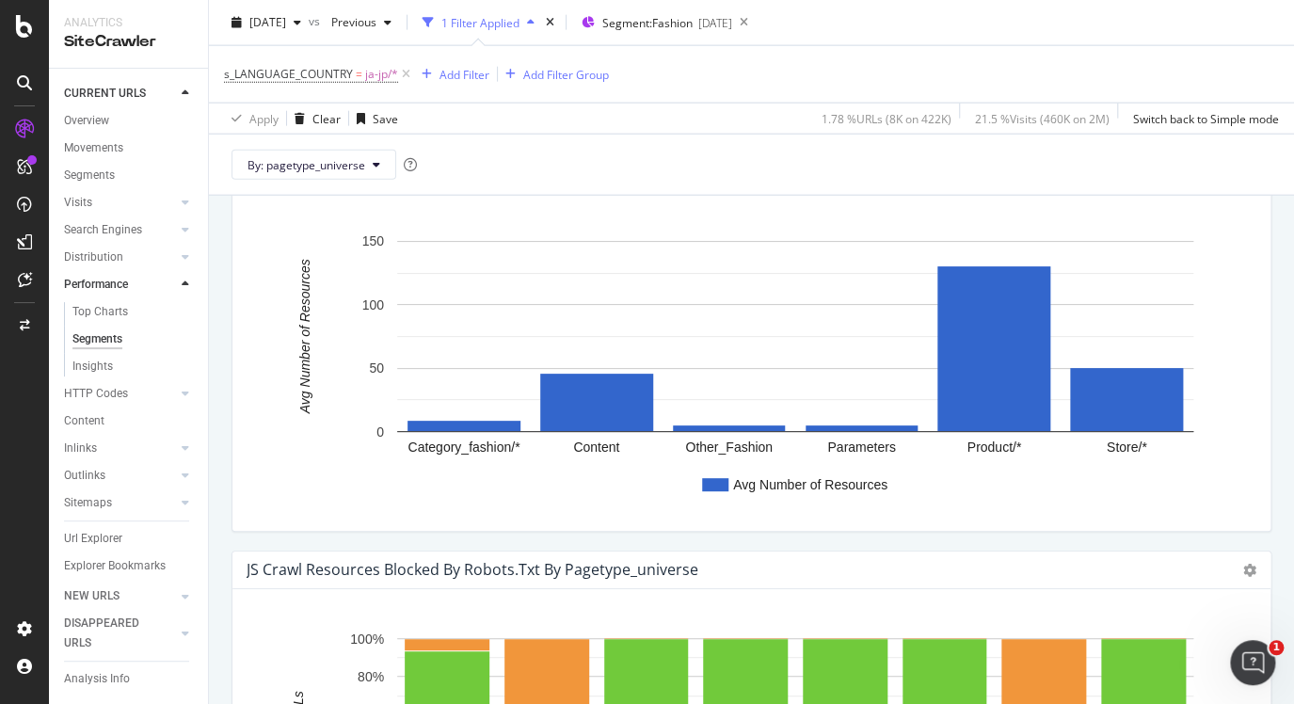
scroll to position [1776, 0]
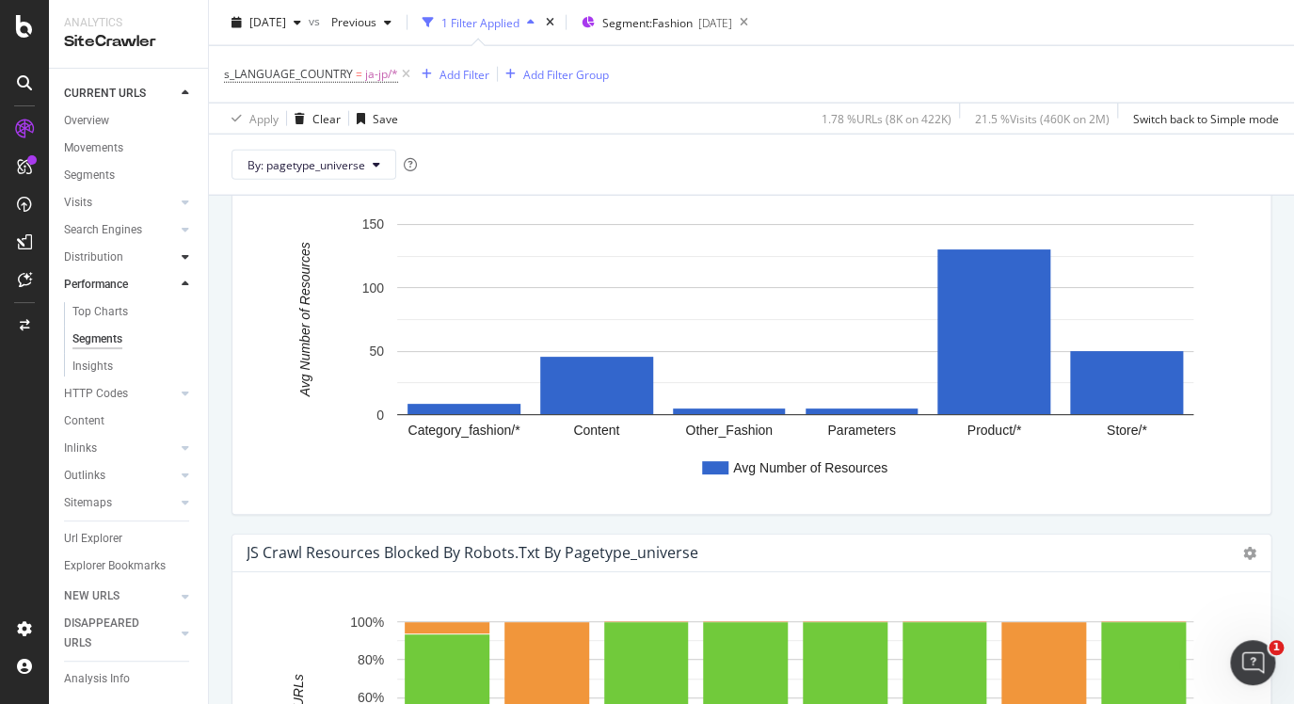
click at [182, 258] on icon at bounding box center [186, 256] width 8 height 11
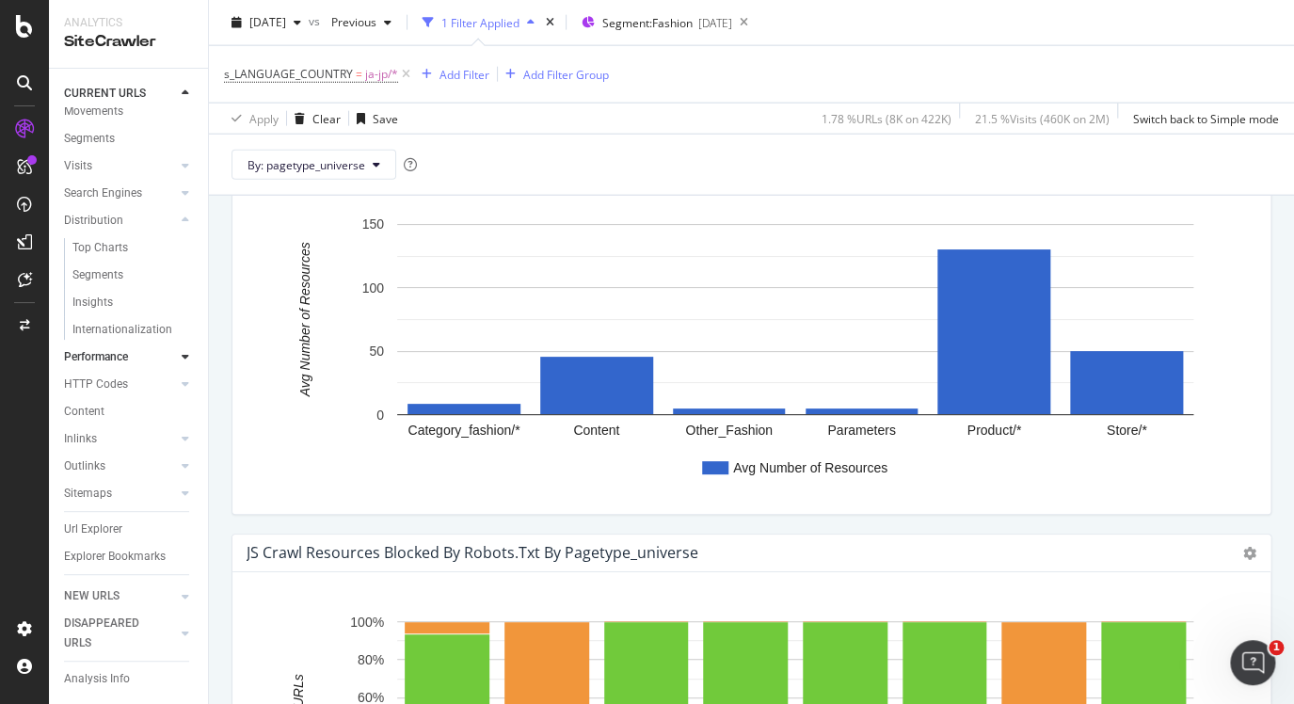
scroll to position [0, 0]
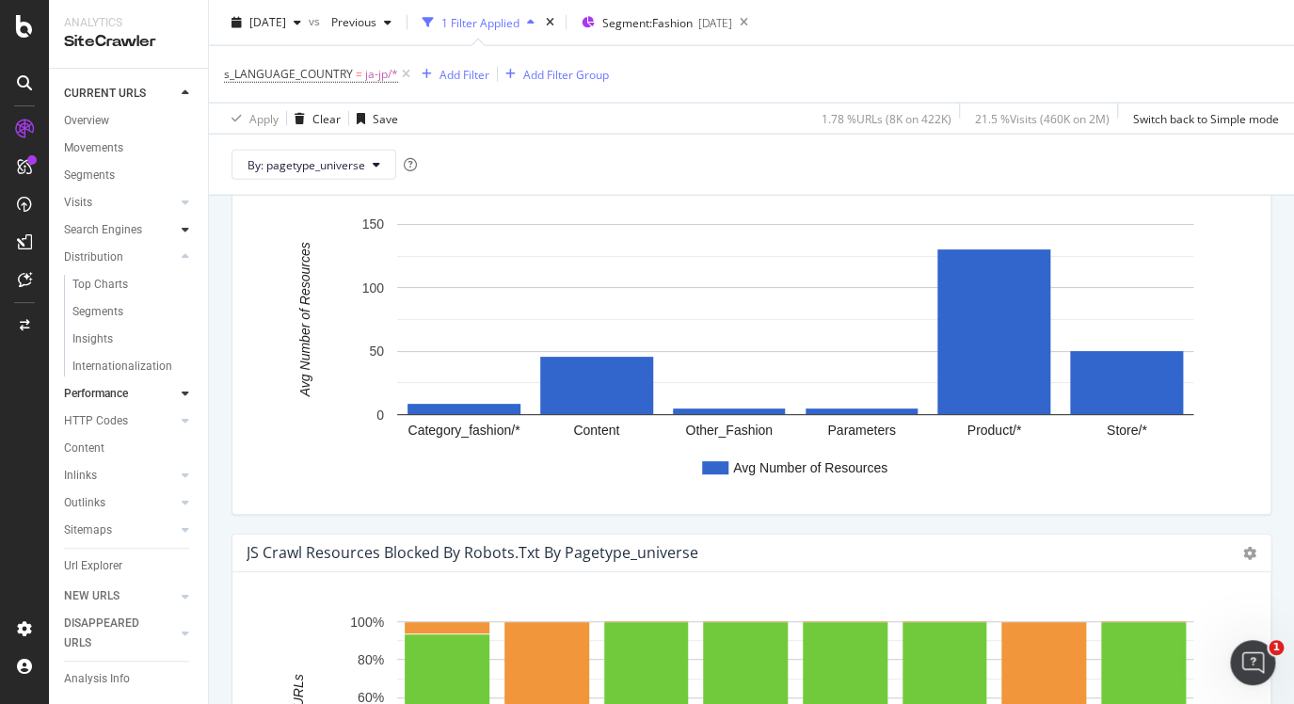
click at [182, 229] on icon at bounding box center [186, 229] width 8 height 11
click at [114, 284] on div "Segments" at bounding box center [97, 285] width 51 height 20
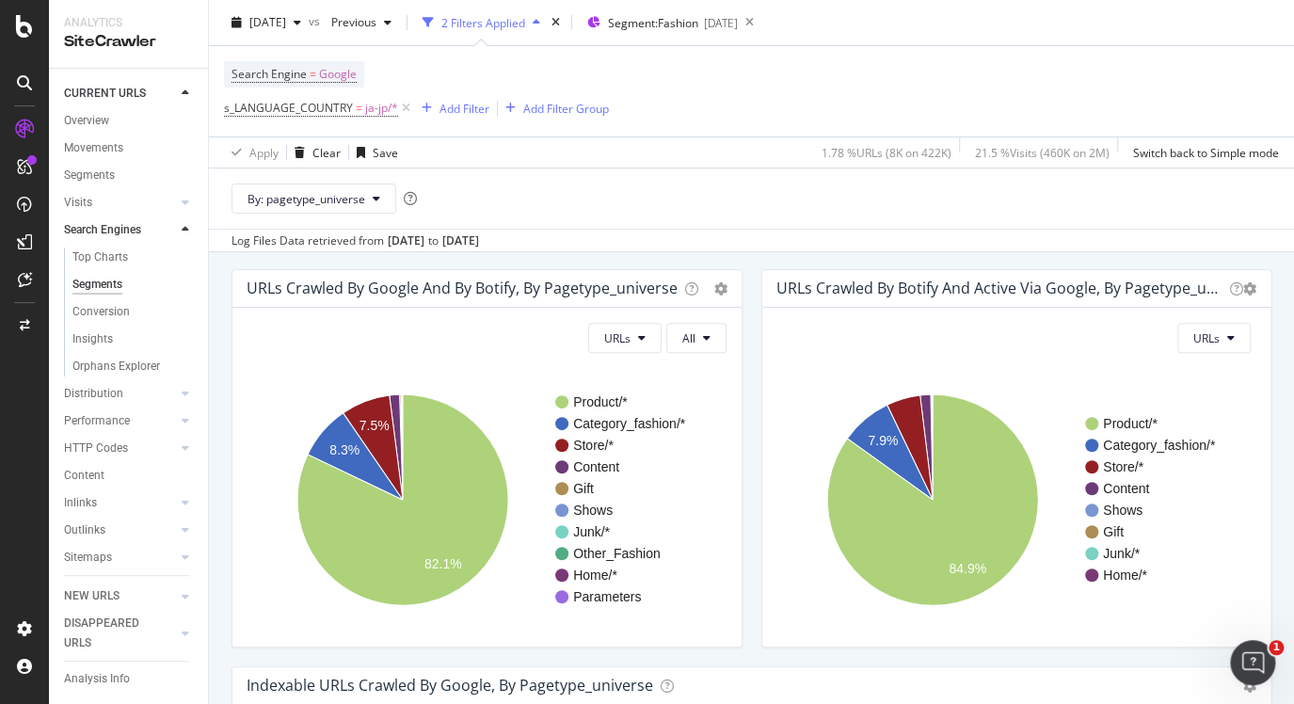
scroll to position [61, 0]
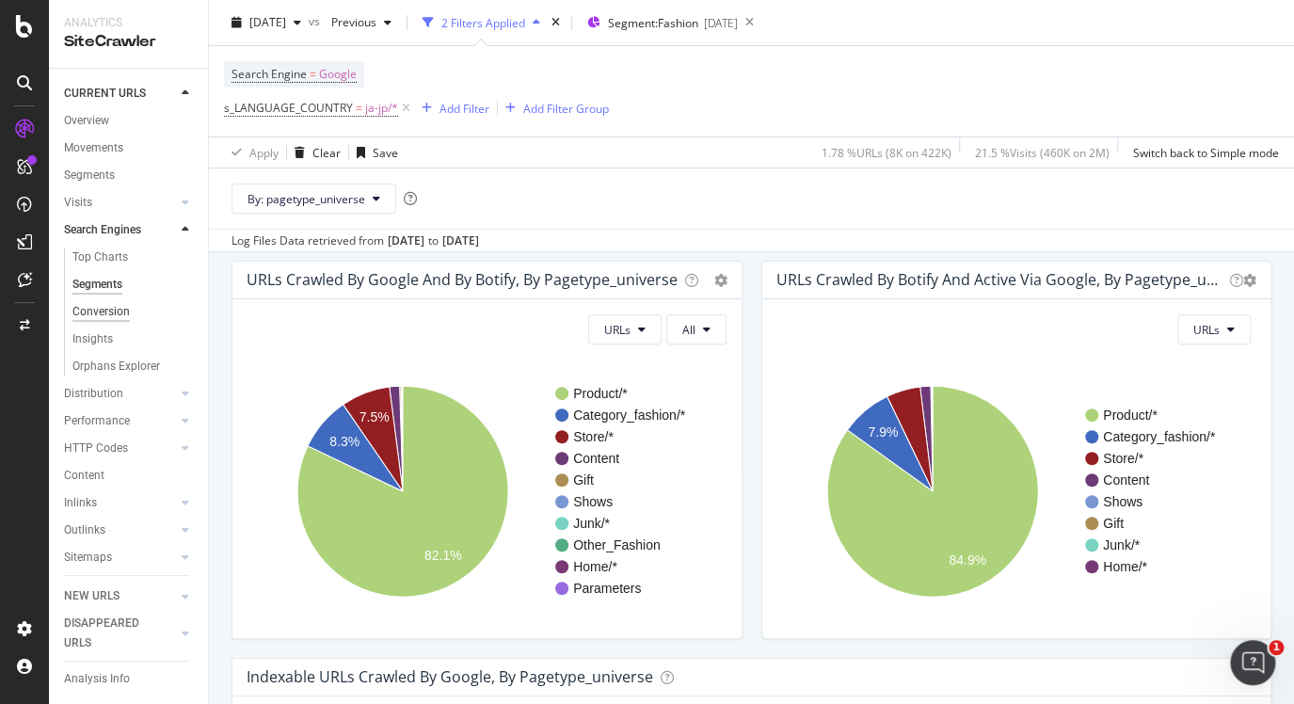
click at [111, 313] on div "Conversion" at bounding box center [100, 312] width 57 height 20
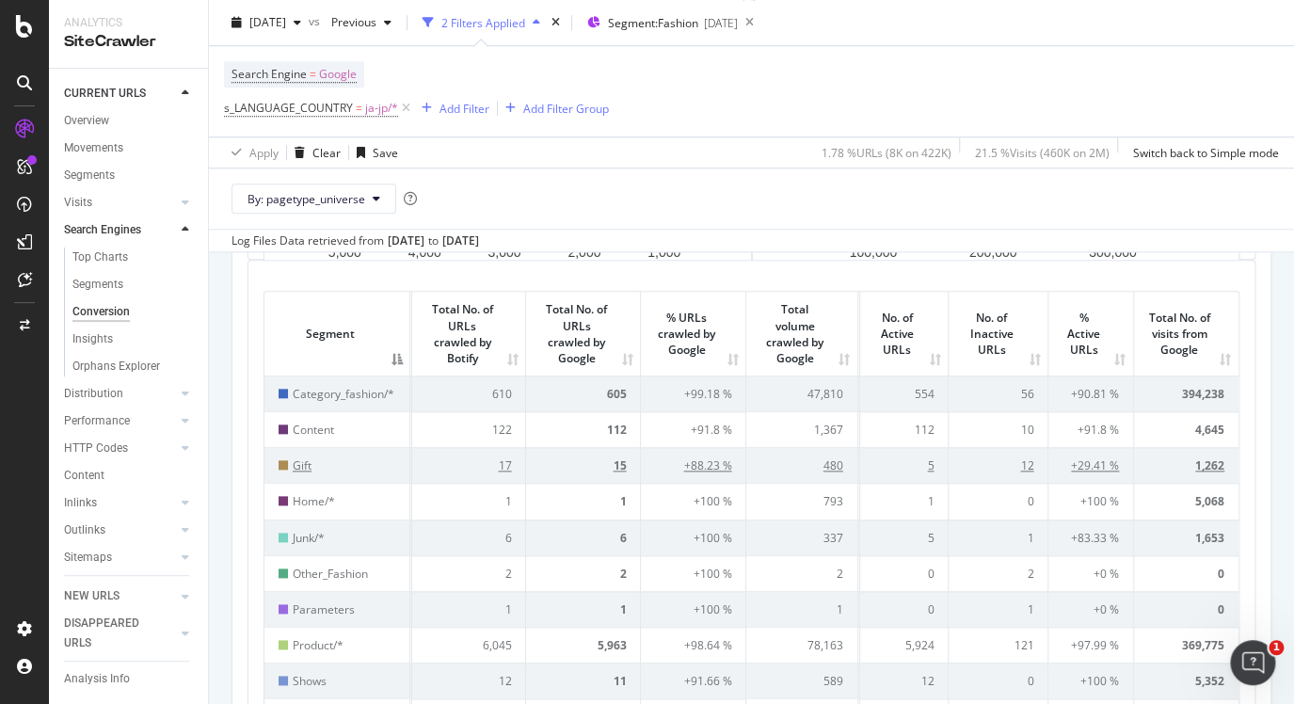
scroll to position [571, 0]
click at [1217, 357] on th "Total No. of visits from Google" at bounding box center [1186, 333] width 104 height 84
click at [1216, 357] on th "Total No. of visits from Google" at bounding box center [1186, 333] width 104 height 84
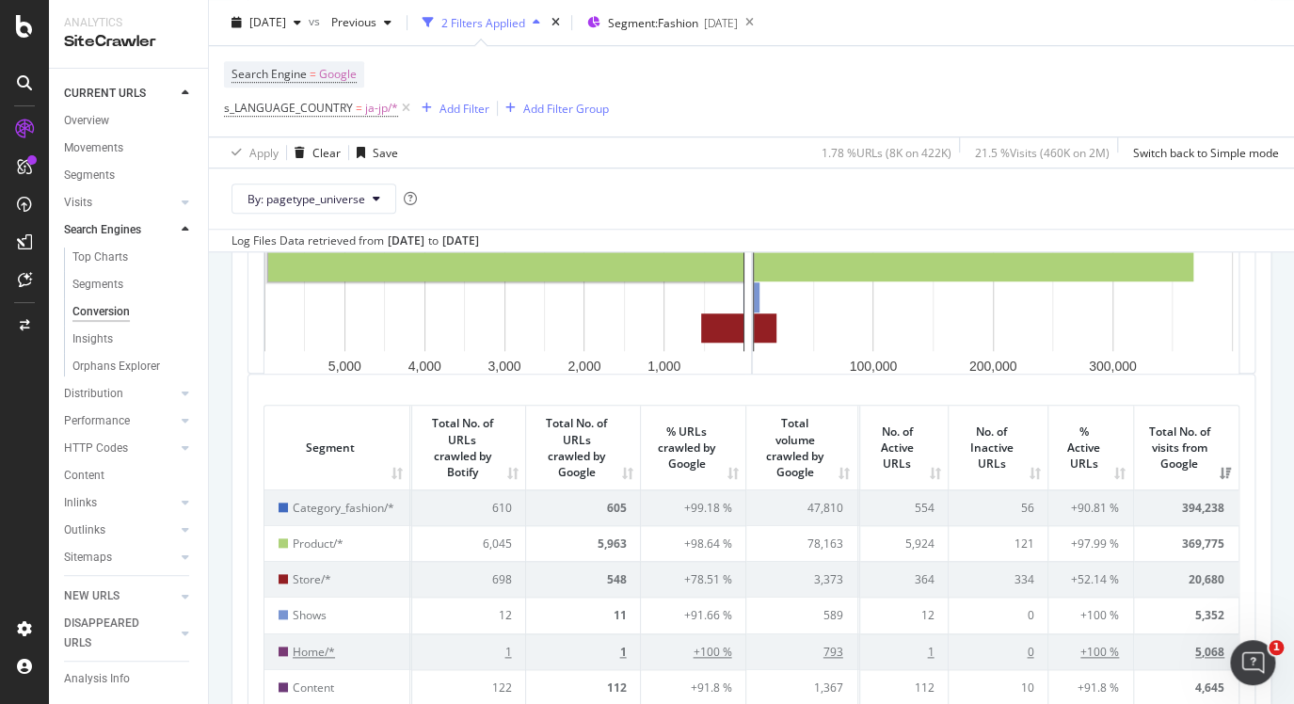
scroll to position [395, 0]
